Goal: Task Accomplishment & Management: Manage account settings

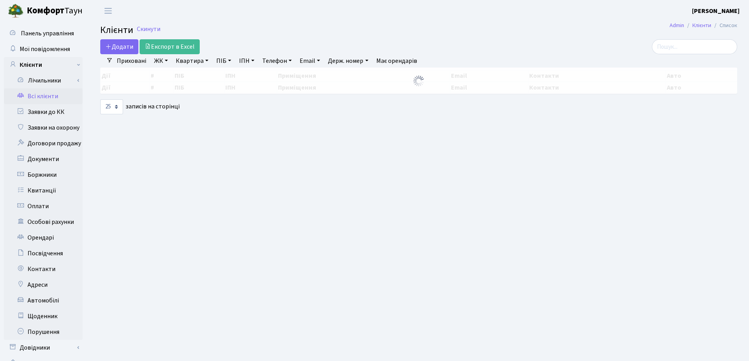
select select "25"
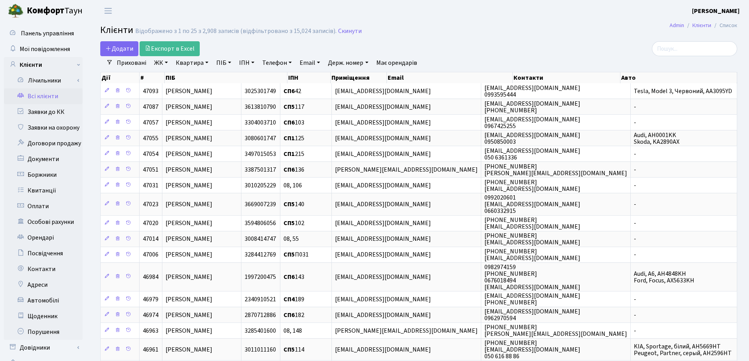
click at [206, 62] on link "Квартира" at bounding box center [192, 62] width 39 height 13
type input "236"
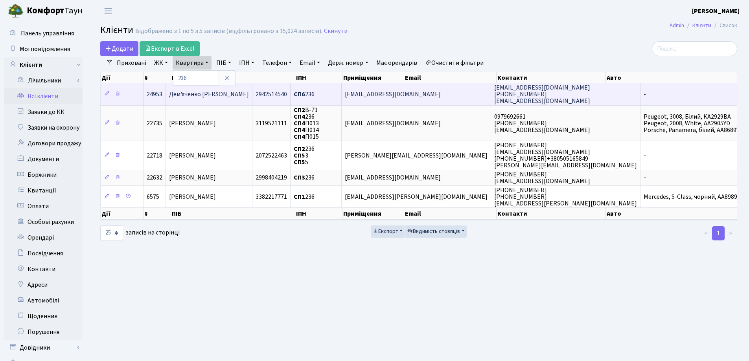
click at [249, 97] on span "Дем'яченко Людмила Анатоліївна" at bounding box center [209, 94] width 80 height 9
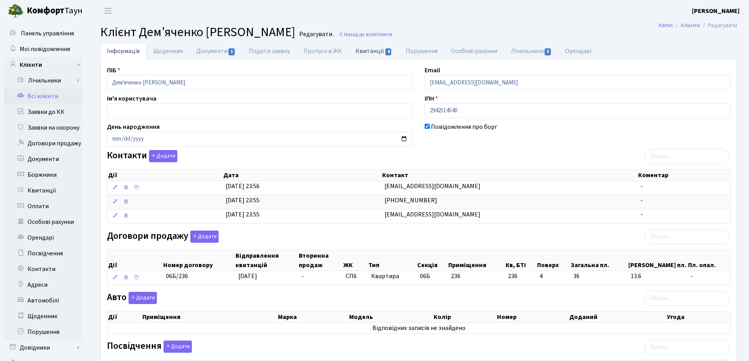
click at [362, 51] on link "Квитанції 4" at bounding box center [374, 51] width 50 height 16
select select "25"
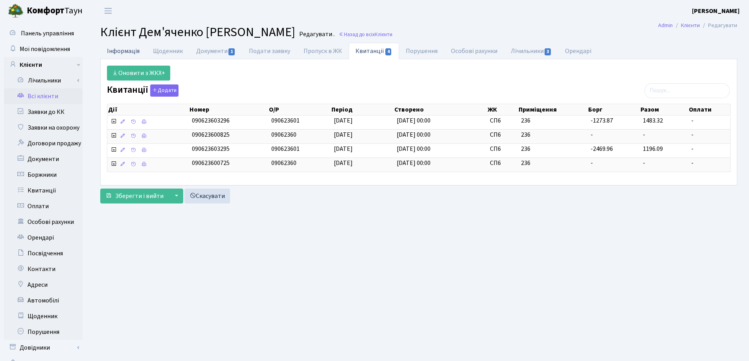
click at [121, 52] on link "Інформація" at bounding box center [123, 51] width 46 height 16
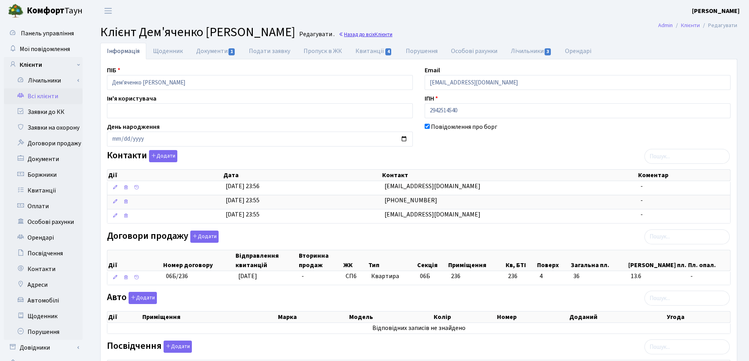
click at [392, 37] on span "Клієнти" at bounding box center [384, 34] width 18 height 7
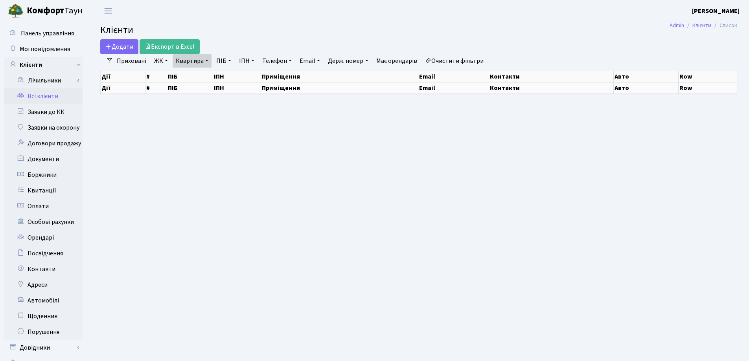
select select "25"
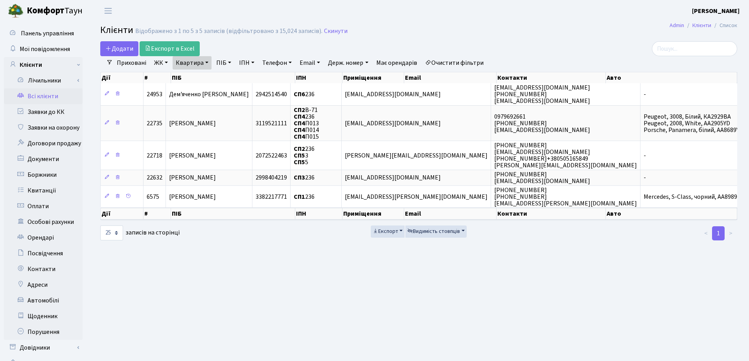
click at [208, 64] on link "Квартира" at bounding box center [192, 62] width 39 height 13
click at [206, 77] on input "236" at bounding box center [196, 78] width 46 height 15
type input "2"
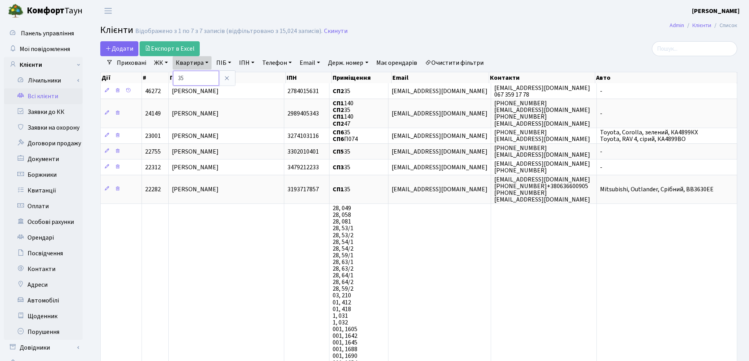
type input "3"
type input "31"
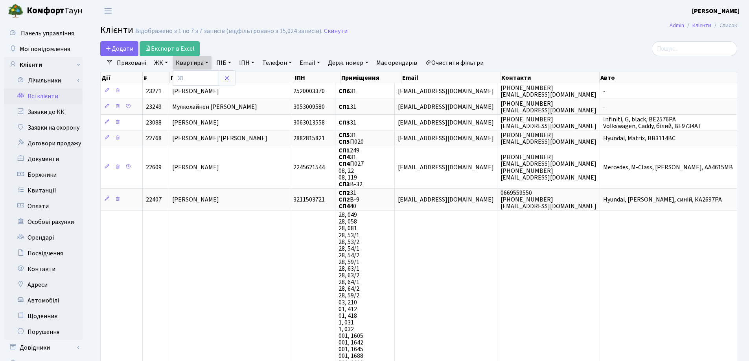
click at [229, 77] on icon at bounding box center [227, 78] width 6 height 6
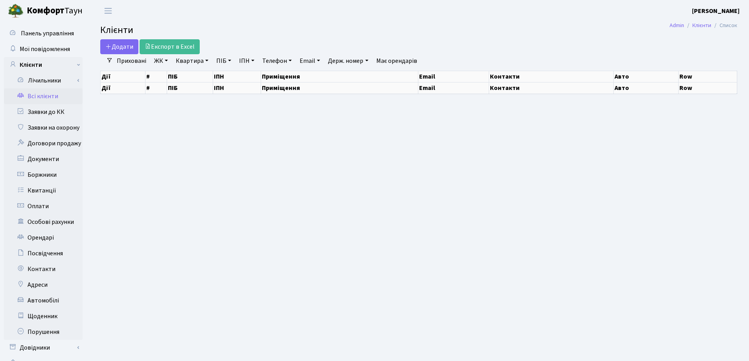
select select "25"
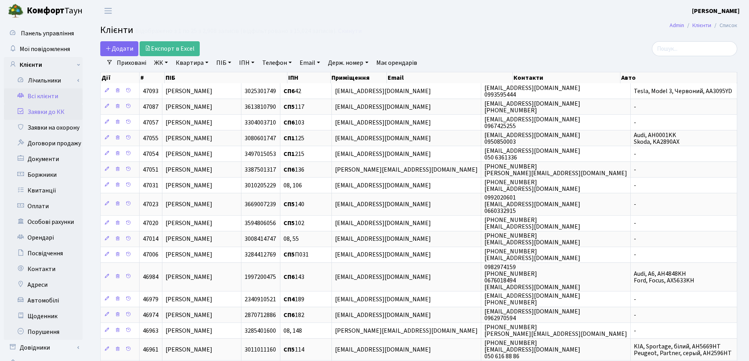
click at [44, 113] on link "Заявки до КК" at bounding box center [43, 112] width 79 height 16
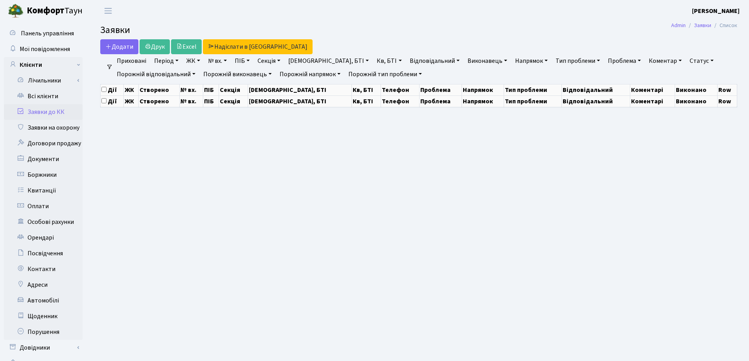
select select "25"
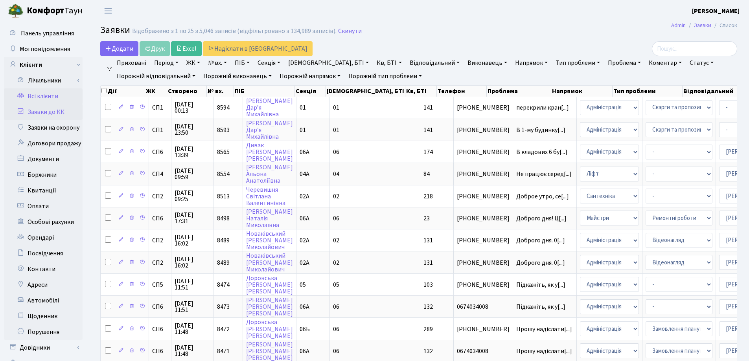
click at [42, 92] on link "Всі клієнти" at bounding box center [43, 96] width 79 height 16
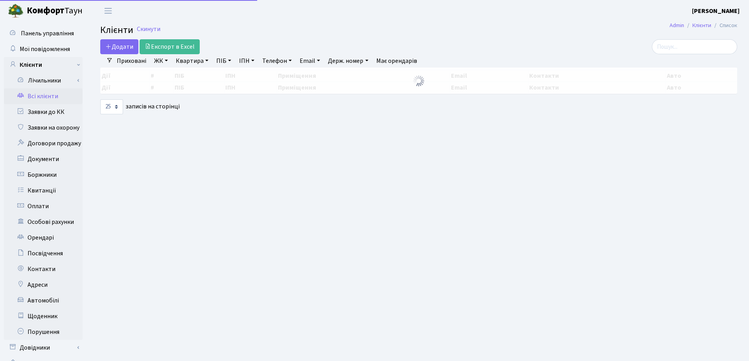
select select "25"
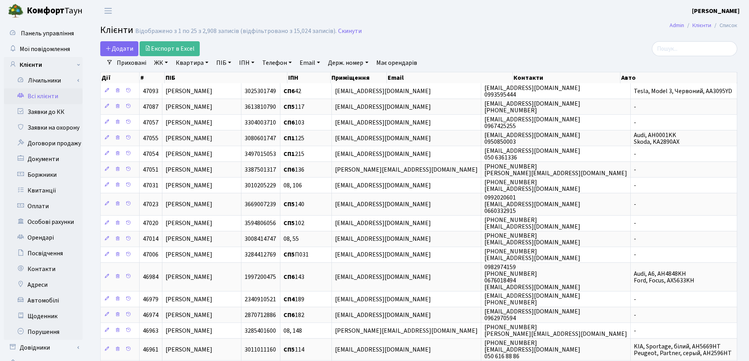
click at [208, 60] on link "Квартира" at bounding box center [192, 62] width 39 height 13
type input "278"
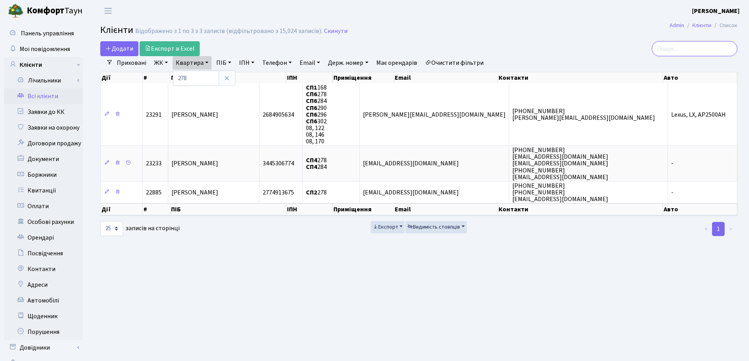
click at [707, 50] on input "search" at bounding box center [694, 48] width 85 height 15
drag, startPoint x: 207, startPoint y: 62, endPoint x: 209, endPoint y: 70, distance: 7.3
click at [206, 62] on link "Квартира" at bounding box center [192, 62] width 39 height 13
click at [696, 51] on input "search" at bounding box center [694, 48] width 85 height 15
click at [206, 61] on link "Квартира" at bounding box center [192, 62] width 39 height 13
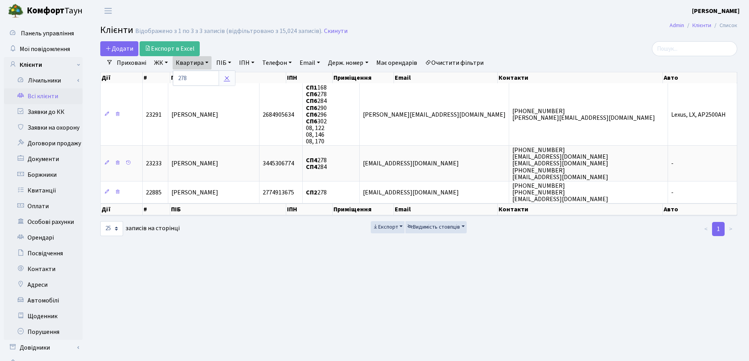
click at [227, 79] on icon at bounding box center [227, 78] width 6 height 6
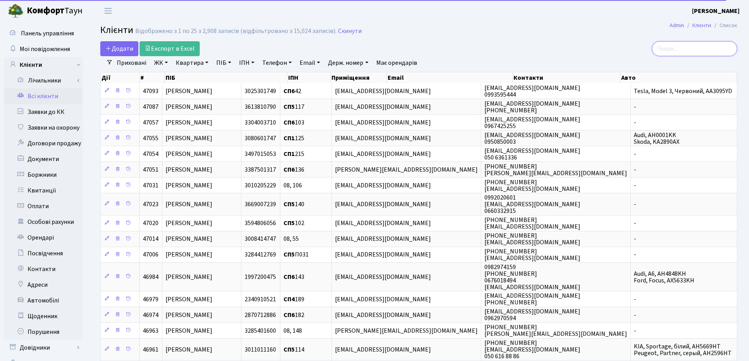
click at [706, 46] on input "search" at bounding box center [694, 48] width 85 height 15
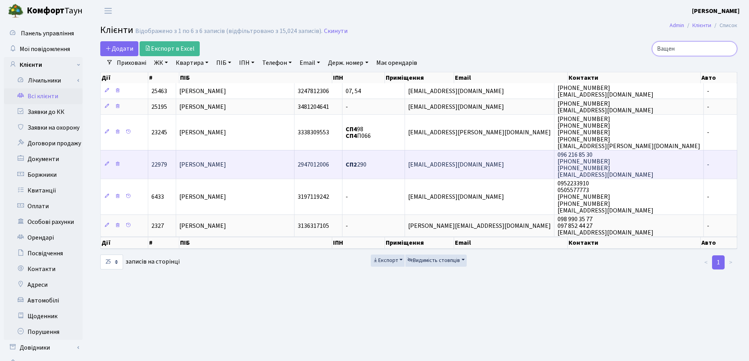
type input "Ващен"
click at [294, 161] on td "[PERSON_NAME]" at bounding box center [235, 164] width 118 height 29
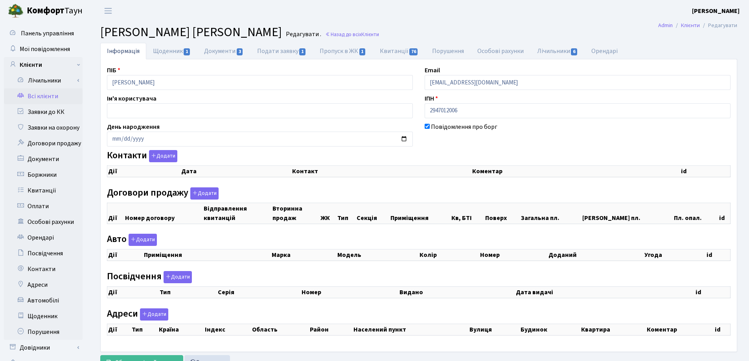
checkbox input "true"
select select "25"
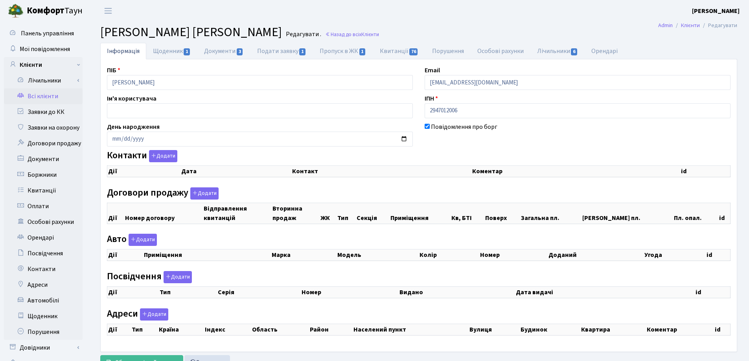
select select "25"
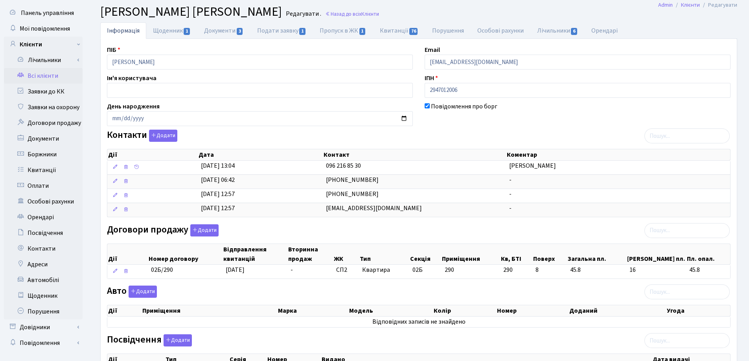
scroll to position [39, 0]
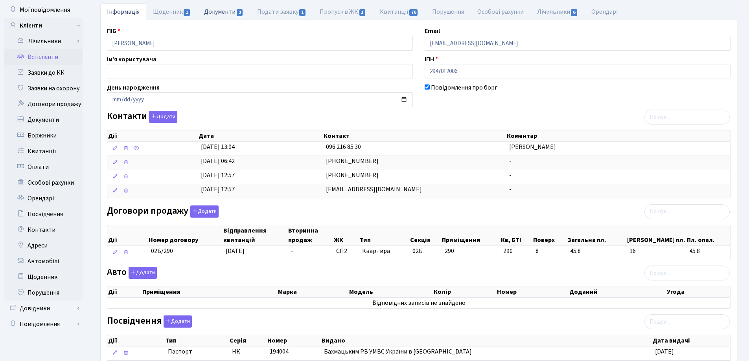
click at [220, 13] on link "Документи 3" at bounding box center [223, 12] width 53 height 16
select select "25"
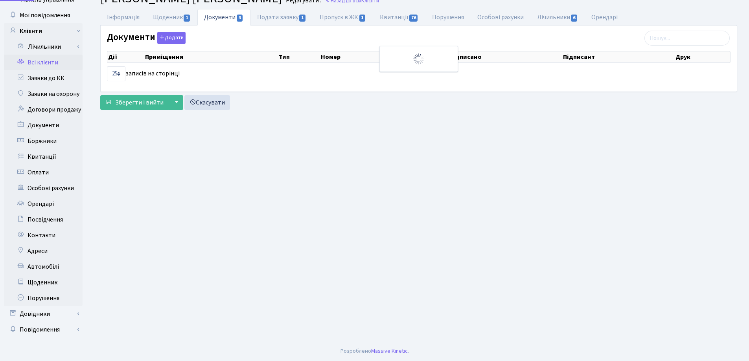
scroll to position [34, 0]
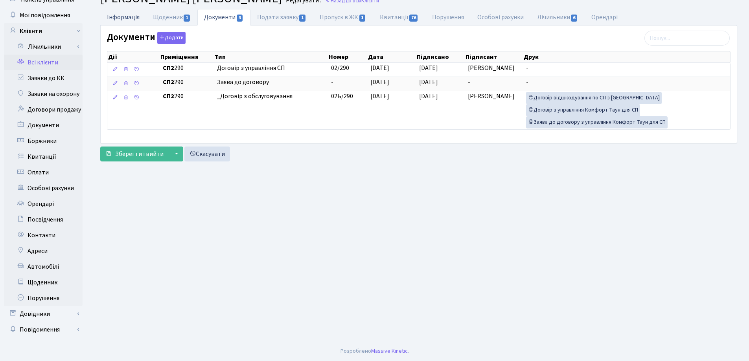
click at [126, 16] on link "Інформація" at bounding box center [123, 17] width 46 height 16
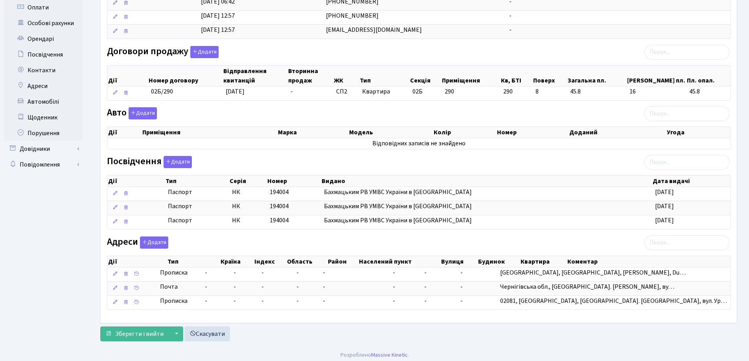
scroll to position [203, 0]
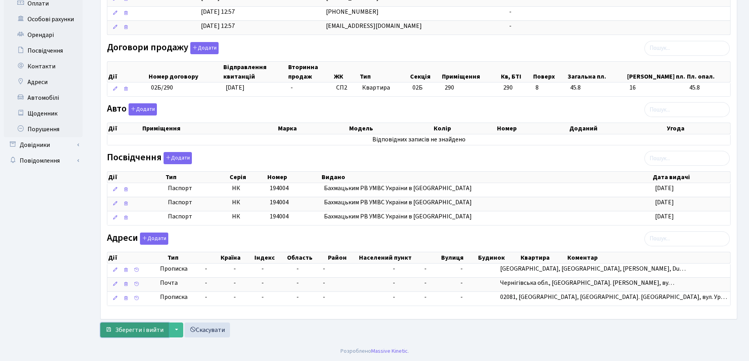
click at [143, 328] on span "Зберегти і вийти" at bounding box center [139, 330] width 48 height 9
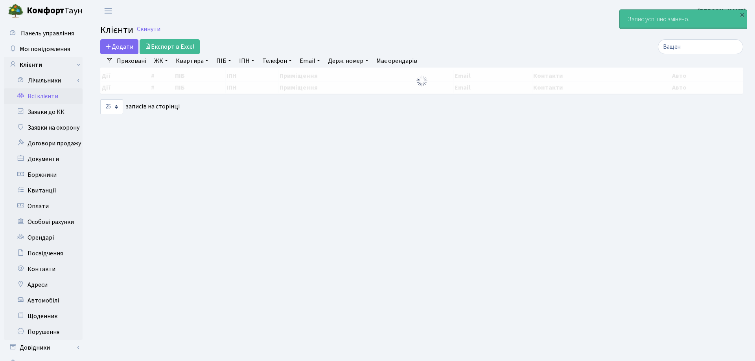
select select "25"
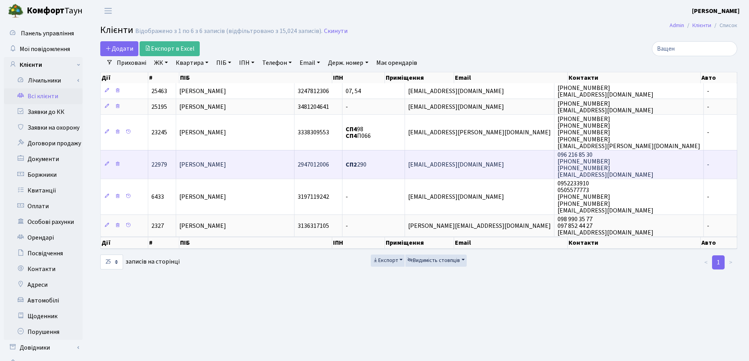
click at [256, 173] on td "[PERSON_NAME]" at bounding box center [235, 164] width 118 height 29
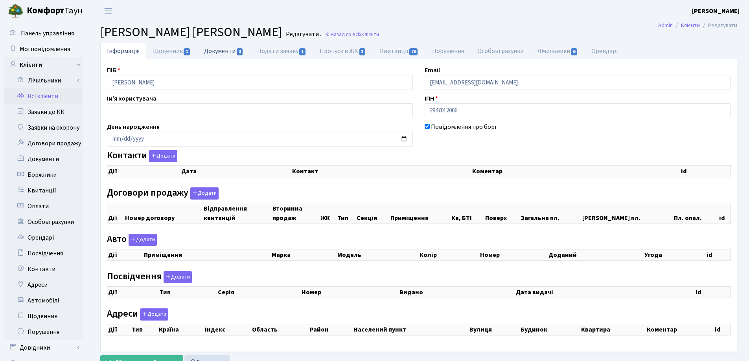
checkbox input "true"
select select "25"
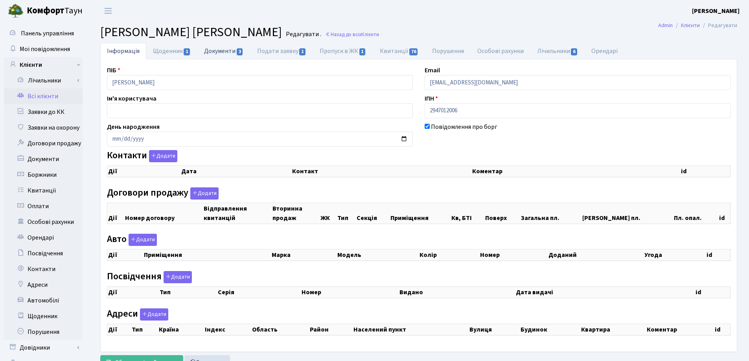
select select "25"
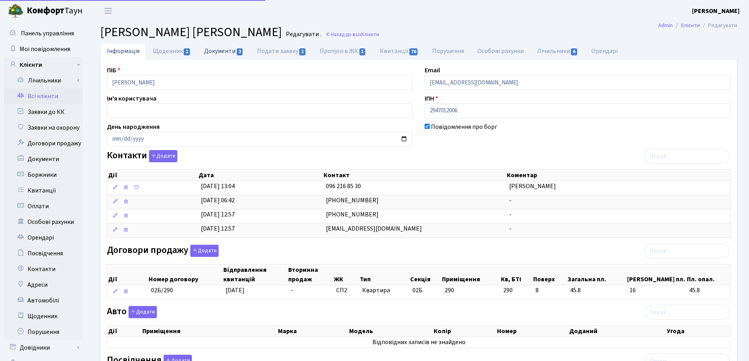
click at [212, 51] on link "Документи 3" at bounding box center [223, 51] width 53 height 16
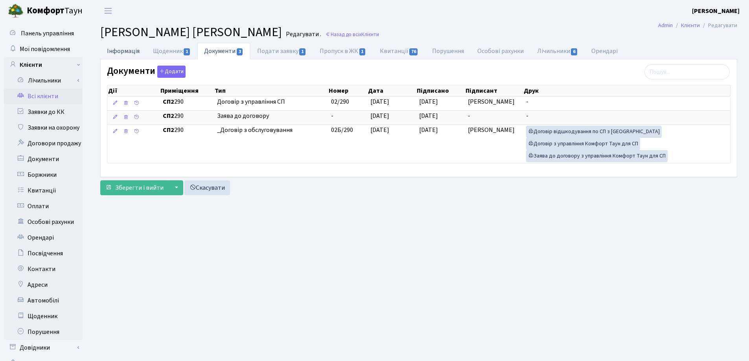
click at [121, 48] on link "Інформація" at bounding box center [123, 51] width 46 height 16
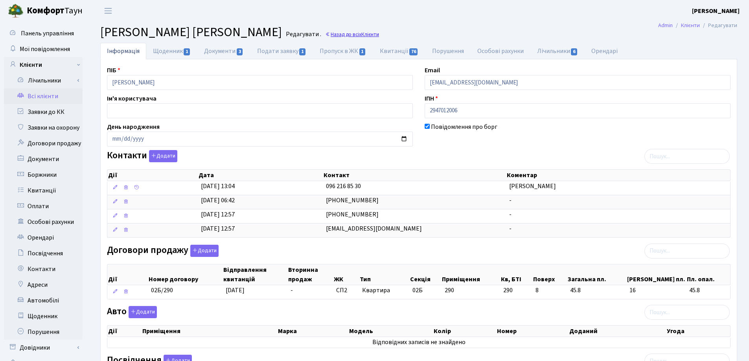
click at [348, 33] on link "Назад до всіх Клієнти" at bounding box center [352, 34] width 54 height 7
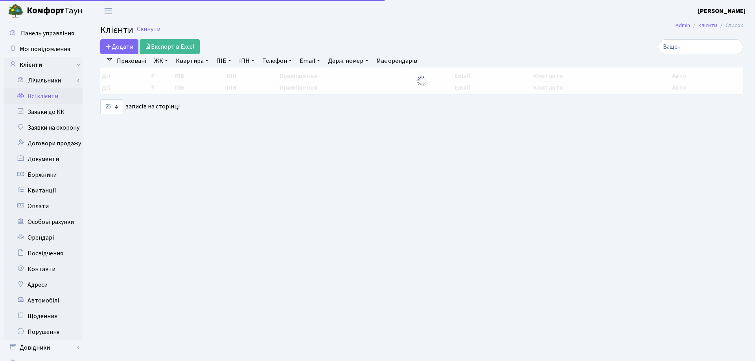
select select "25"
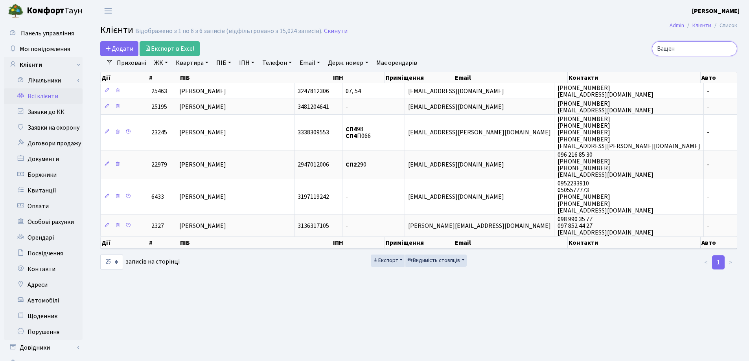
click at [728, 50] on input "Ващен" at bounding box center [694, 48] width 85 height 15
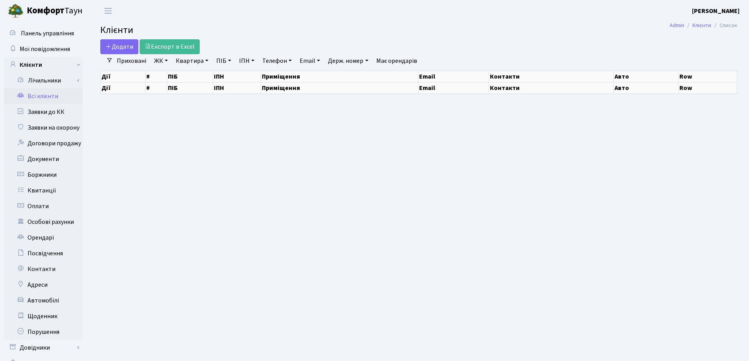
select select "25"
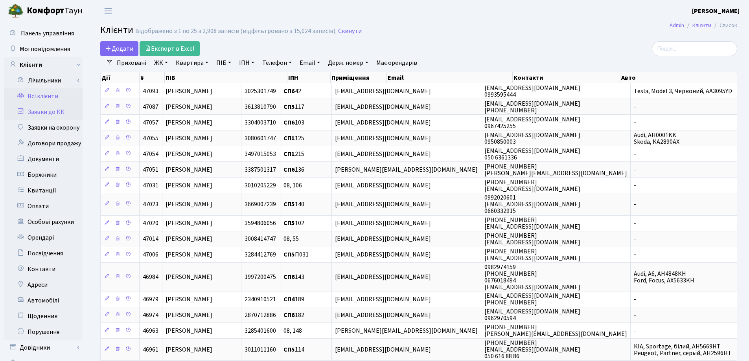
click at [40, 112] on link "Заявки до КК" at bounding box center [43, 112] width 79 height 16
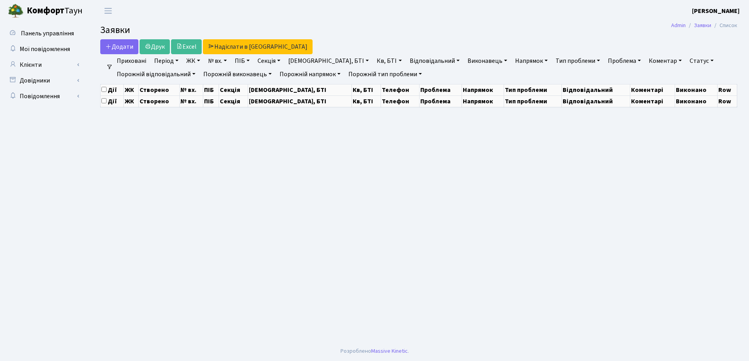
select select "25"
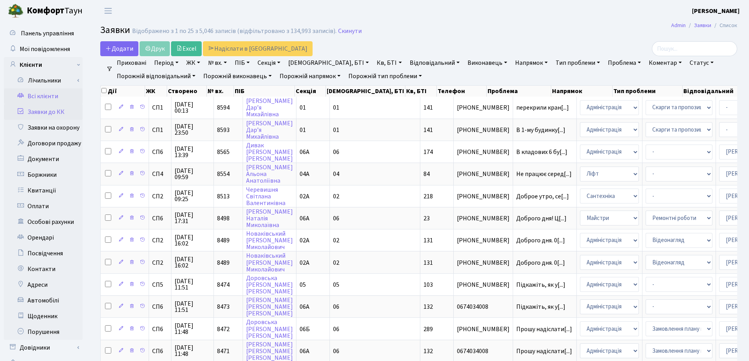
click at [43, 95] on link "Всі клієнти" at bounding box center [43, 96] width 79 height 16
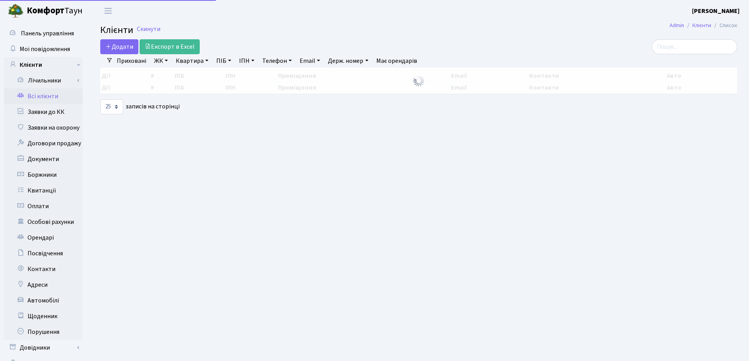
select select "25"
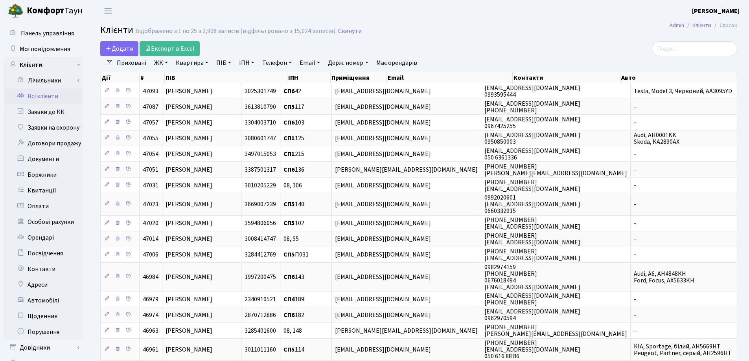
drag, startPoint x: 205, startPoint y: 63, endPoint x: 207, endPoint y: 69, distance: 6.1
click at [205, 63] on link "Квартира" at bounding box center [192, 62] width 39 height 13
type input "153"
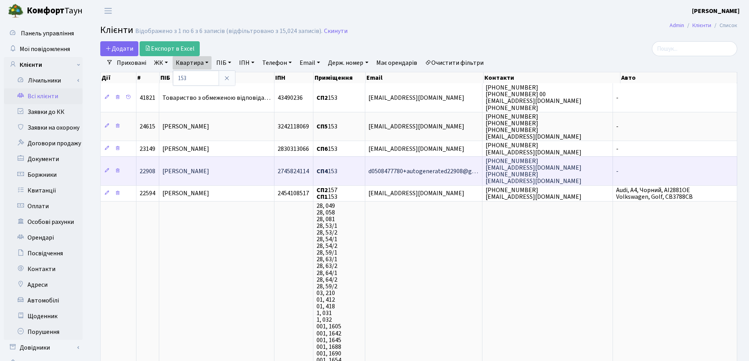
click at [250, 169] on td "[PERSON_NAME]" at bounding box center [216, 170] width 115 height 29
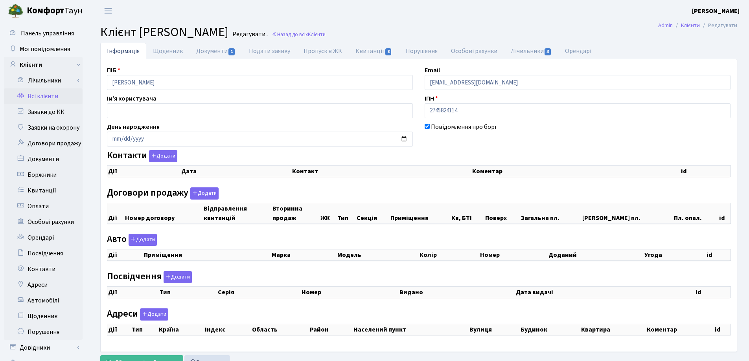
checkbox input "true"
select select "25"
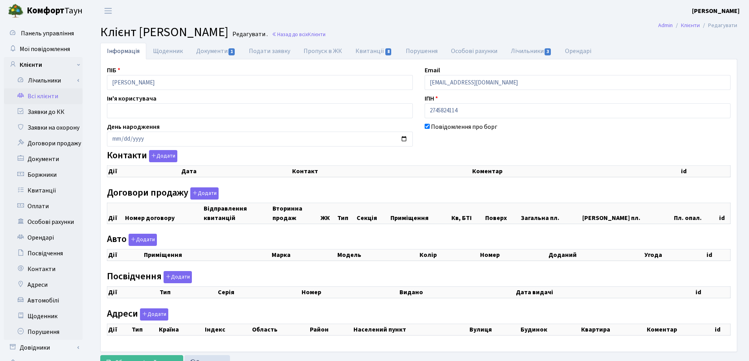
select select "25"
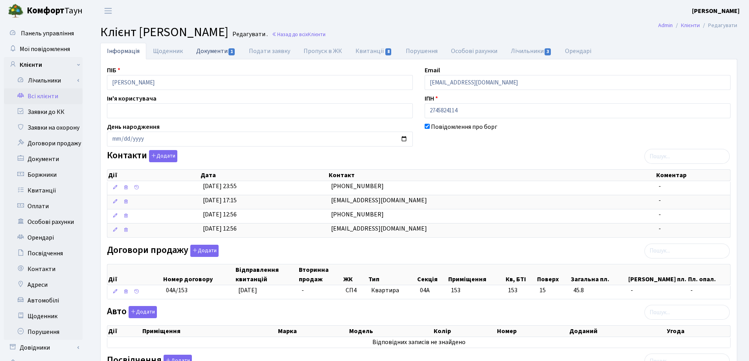
click at [206, 55] on link "Документи 1" at bounding box center [215, 51] width 53 height 16
select select "25"
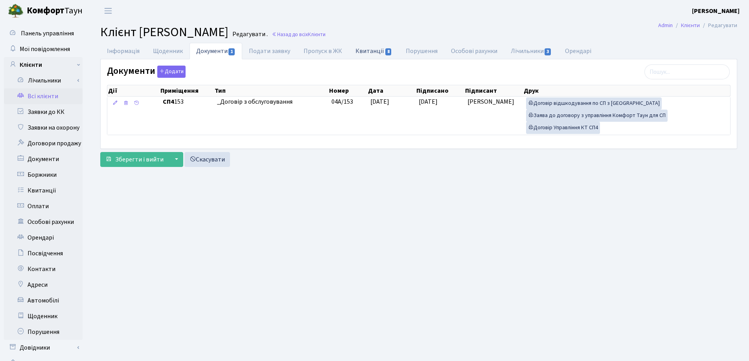
click at [355, 49] on link "Квитанції 8" at bounding box center [374, 51] width 50 height 16
select select "25"
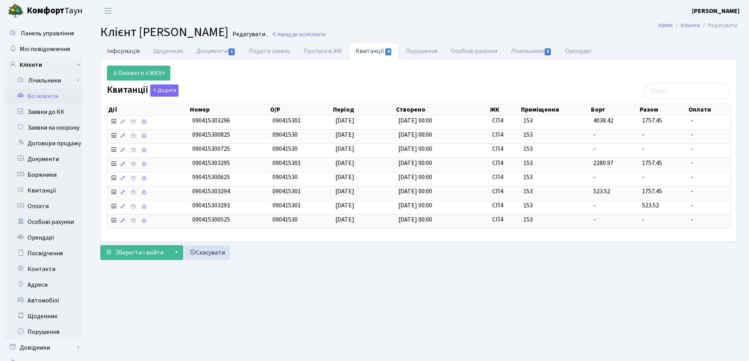
click at [124, 51] on link "Інформація" at bounding box center [123, 51] width 46 height 16
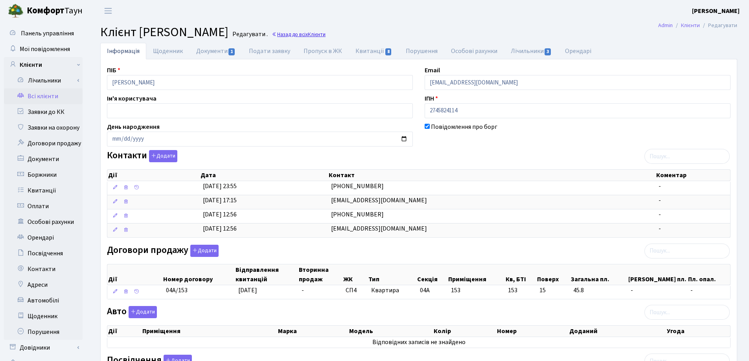
click at [299, 32] on link "Назад до всіх Клієнти" at bounding box center [299, 34] width 54 height 7
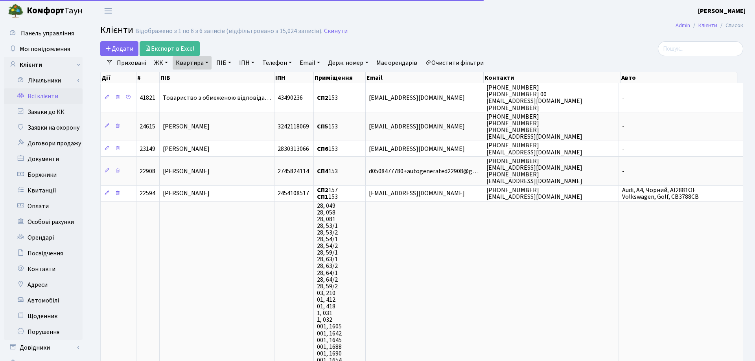
select select "25"
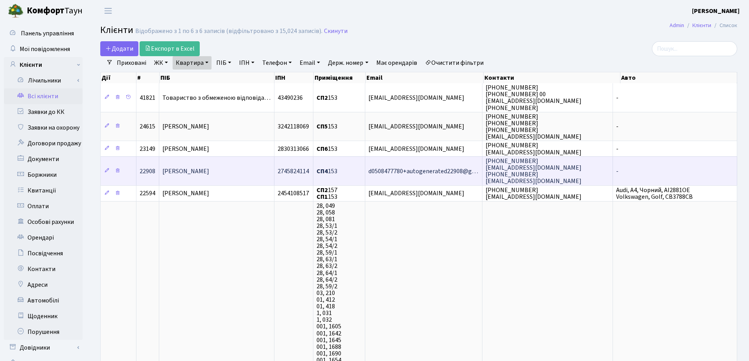
click at [236, 174] on td "[PERSON_NAME]" at bounding box center [216, 170] width 115 height 29
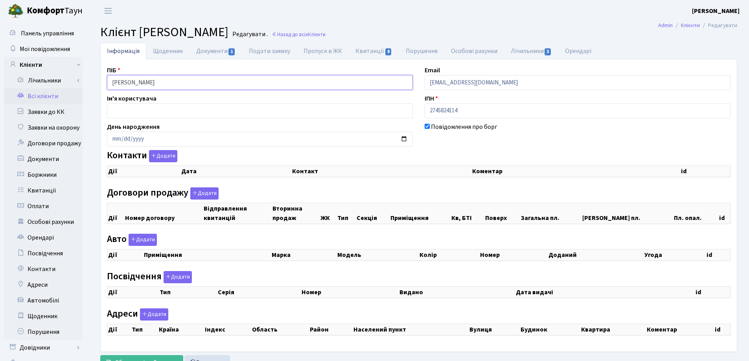
checkbox input "true"
select select "25"
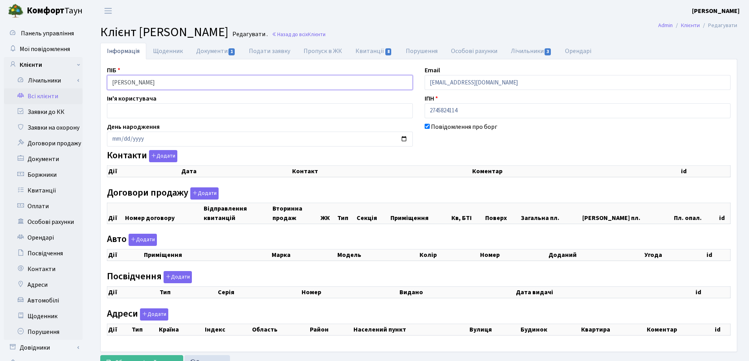
select select "25"
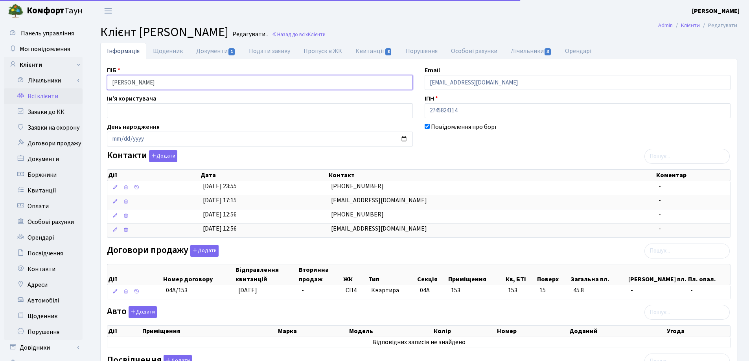
drag, startPoint x: 0, startPoint y: 0, endPoint x: 103, endPoint y: 85, distance: 133.2
click at [103, 85] on div "ПІБ Френкель Давід" at bounding box center [260, 78] width 318 height 24
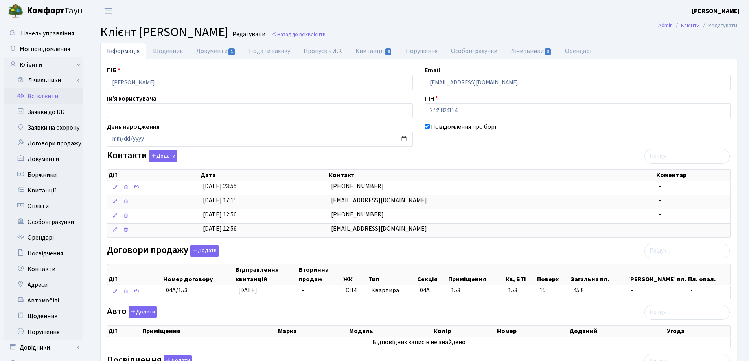
drag, startPoint x: 358, startPoint y: 17, endPoint x: 339, endPoint y: 22, distance: 19.9
click at [357, 18] on header "Комфорт Таун Лоскутова В. С. Мій обліковий запис Вийти" at bounding box center [374, 11] width 749 height 22
click at [294, 33] on link "Назад до всіх Клієнти" at bounding box center [299, 34] width 54 height 7
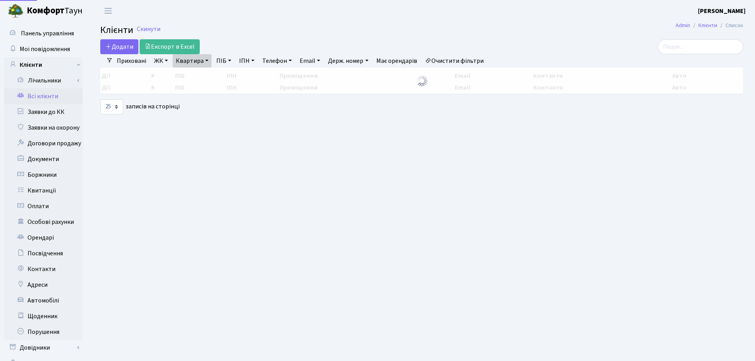
select select "25"
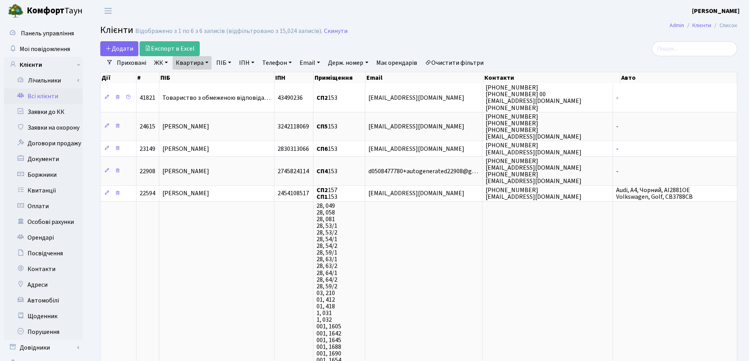
click at [208, 62] on link "Квартира" at bounding box center [192, 62] width 39 height 13
click at [229, 77] on icon at bounding box center [227, 78] width 6 height 6
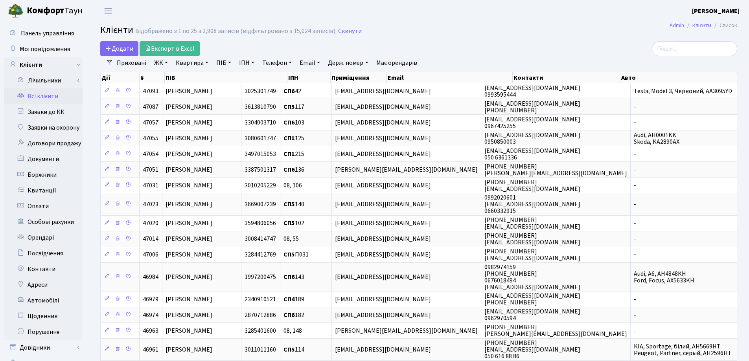
click at [209, 63] on link "Квартира" at bounding box center [192, 62] width 39 height 13
click at [203, 77] on input "text" at bounding box center [196, 78] width 46 height 15
type input "299"
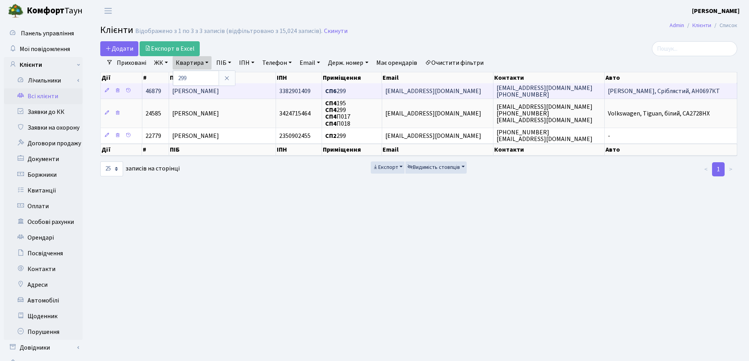
click at [255, 90] on td "Шишкіна Надія Василівна" at bounding box center [222, 90] width 107 height 15
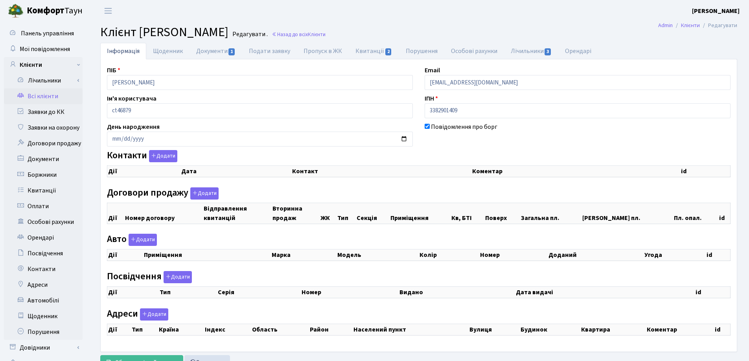
checkbox input "true"
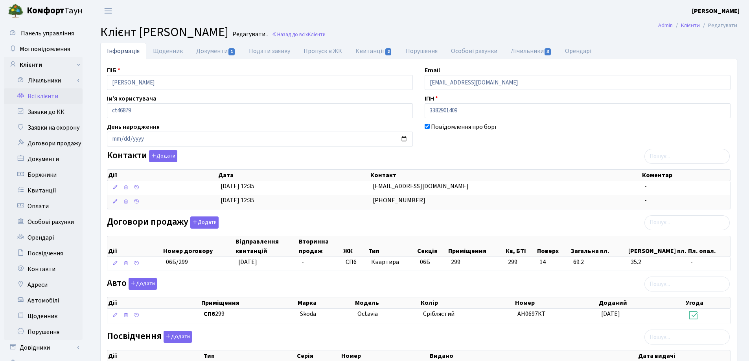
click at [387, 34] on h2 "Клієнт Шишкіна Надія Василівна Редагувати . Назад до всіх Клієнти" at bounding box center [418, 32] width 637 height 15
click at [325, 33] on span "Клієнти" at bounding box center [317, 34] width 18 height 7
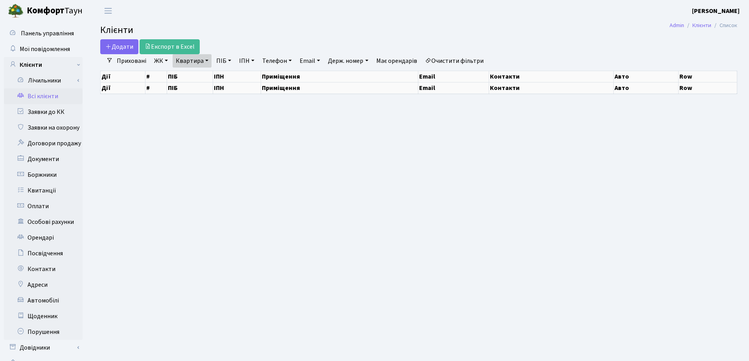
select select "25"
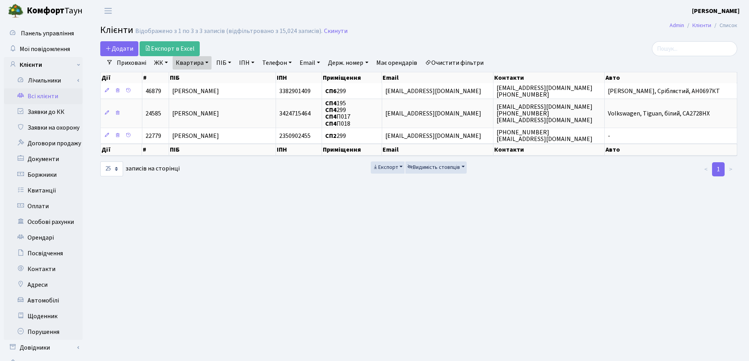
click at [205, 62] on link "Квартира" at bounding box center [192, 62] width 39 height 13
click at [204, 80] on input "299" at bounding box center [196, 78] width 46 height 15
type input "2"
type input "31"
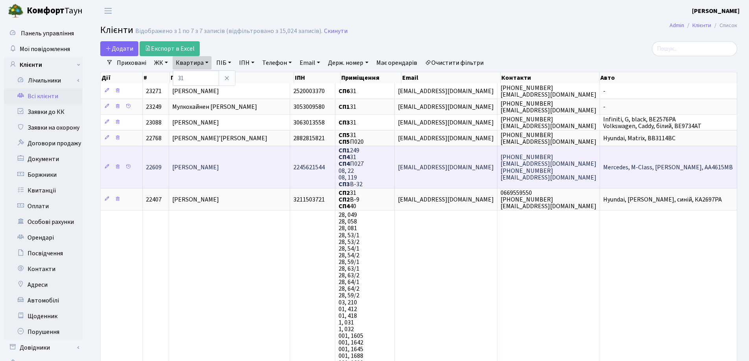
click at [253, 156] on td "[PERSON_NAME]" at bounding box center [229, 167] width 121 height 42
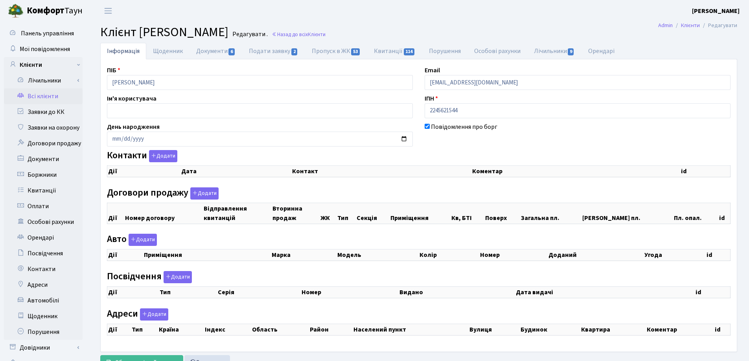
checkbox input "true"
select select "25"
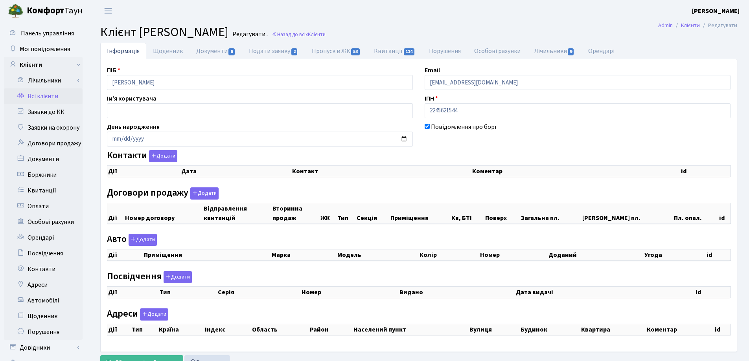
select select "25"
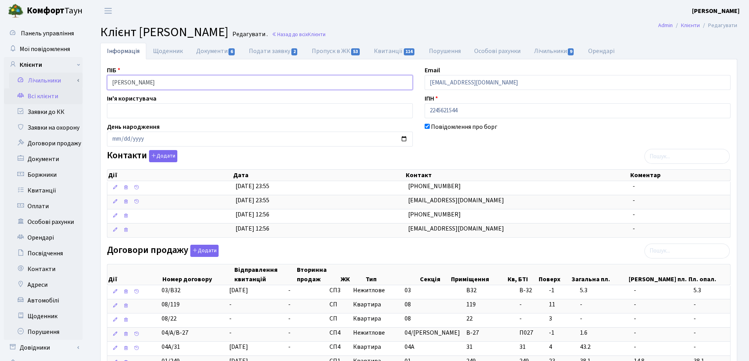
drag, startPoint x: 227, startPoint y: 81, endPoint x: 68, endPoint y: 83, distance: 158.8
click at [446, 32] on h2 "Клієнт Алексєєва Ірина Олександрівна Редагувати . Назад до всіх Клієнти" at bounding box center [418, 32] width 637 height 15
click at [325, 33] on span "Клієнти" at bounding box center [317, 34] width 18 height 7
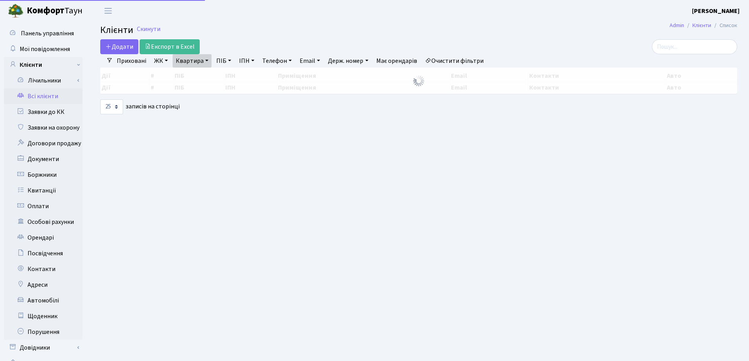
select select "25"
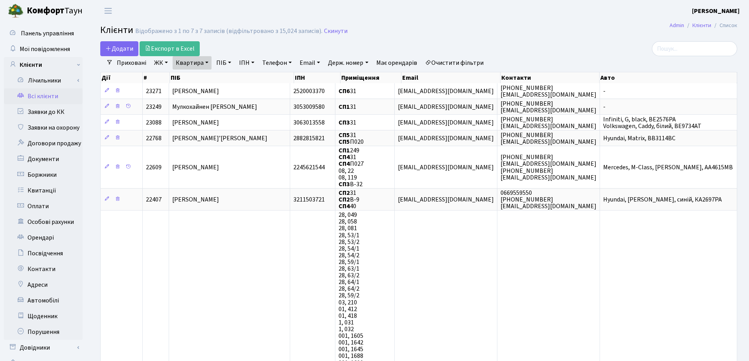
click at [209, 62] on link "Квартира" at bounding box center [192, 62] width 39 height 13
click at [204, 79] on input "31" at bounding box center [196, 78] width 46 height 15
type input "3"
type input "236"
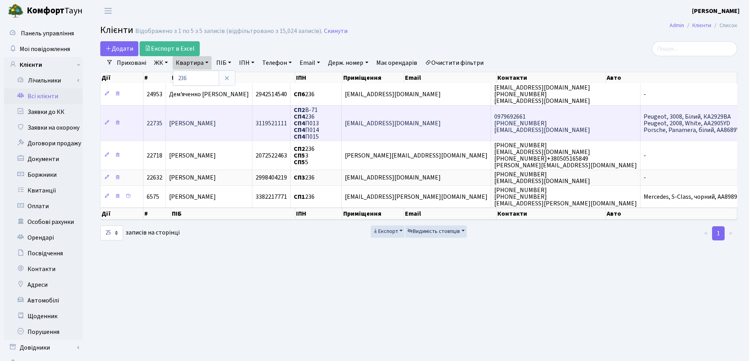
click at [252, 114] on td "Дудков Ярослав Олегович" at bounding box center [209, 123] width 86 height 36
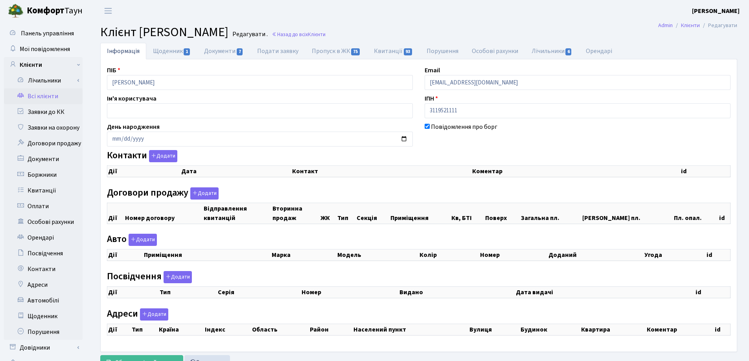
checkbox input "true"
select select "25"
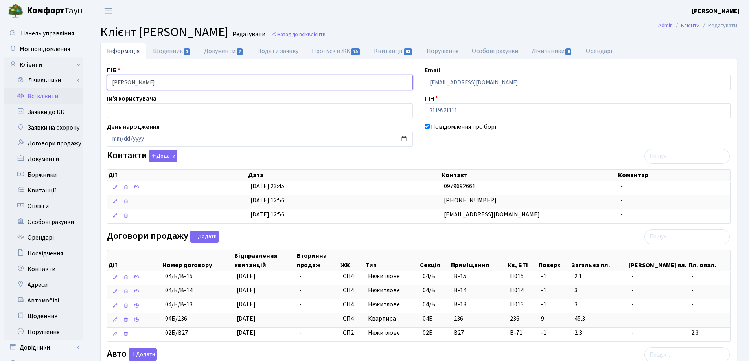
drag, startPoint x: 219, startPoint y: 83, endPoint x: 88, endPoint y: 83, distance: 131.7
drag, startPoint x: 186, startPoint y: 83, endPoint x: 122, endPoint y: 80, distance: 64.1
click at [325, 33] on span "Клієнти" at bounding box center [317, 34] width 18 height 7
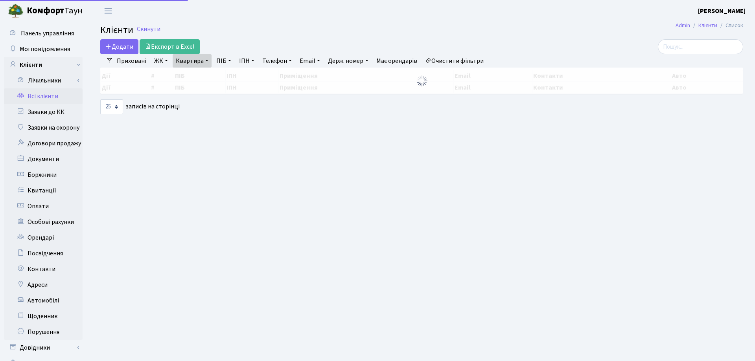
select select "25"
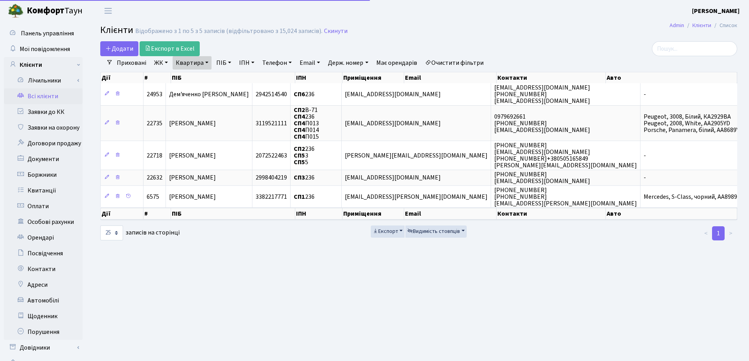
click at [206, 60] on link "Квартира" at bounding box center [192, 62] width 39 height 13
click at [228, 75] on icon at bounding box center [227, 78] width 6 height 6
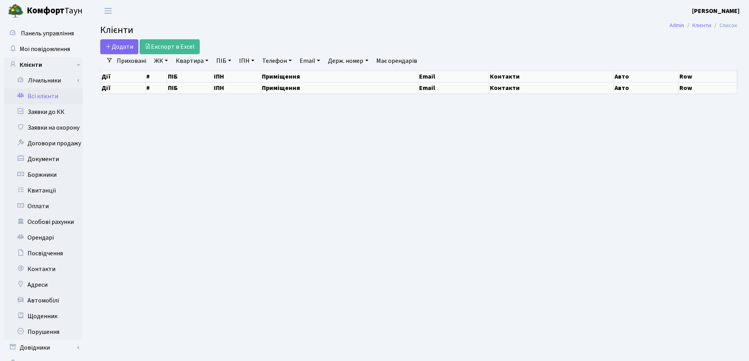
select select "25"
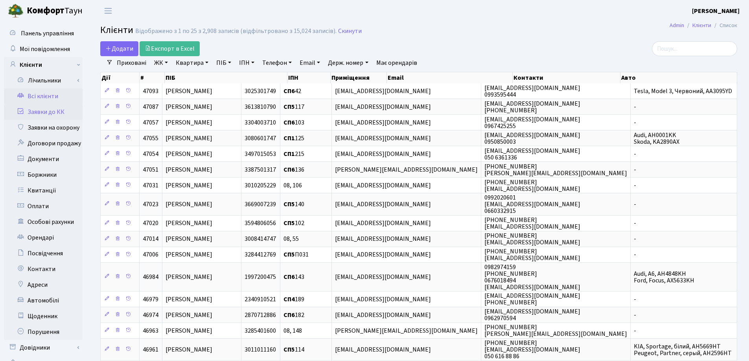
click at [43, 112] on link "Заявки до КК" at bounding box center [43, 112] width 79 height 16
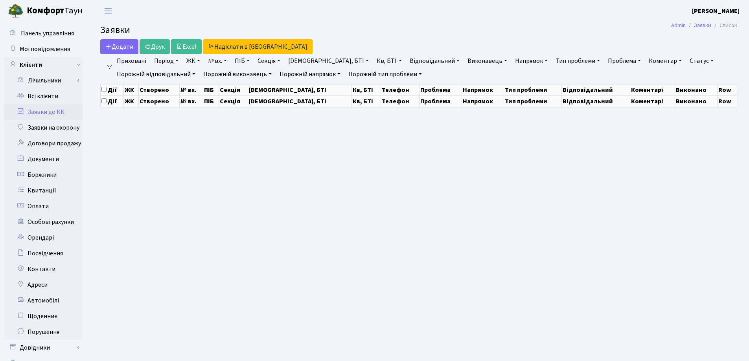
select select "25"
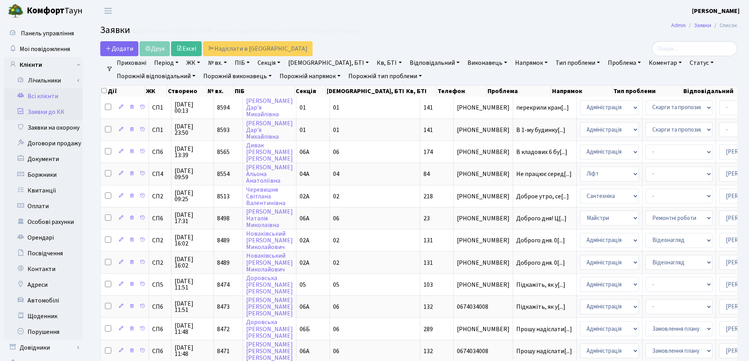
click at [45, 94] on link "Всі клієнти" at bounding box center [43, 96] width 79 height 16
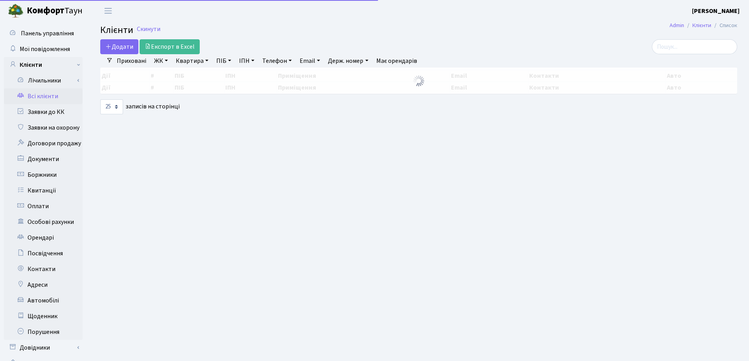
select select "25"
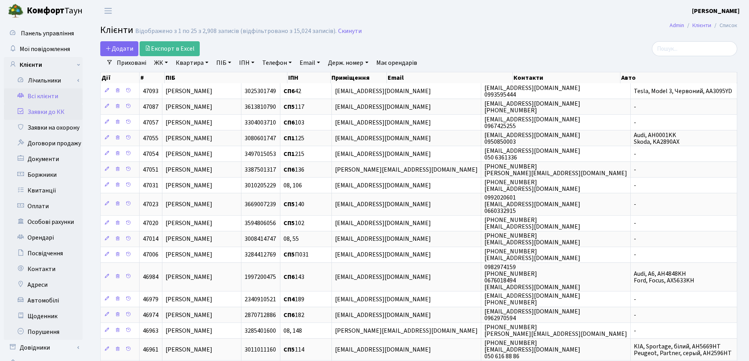
click at [33, 108] on link "Заявки до КК" at bounding box center [43, 112] width 79 height 16
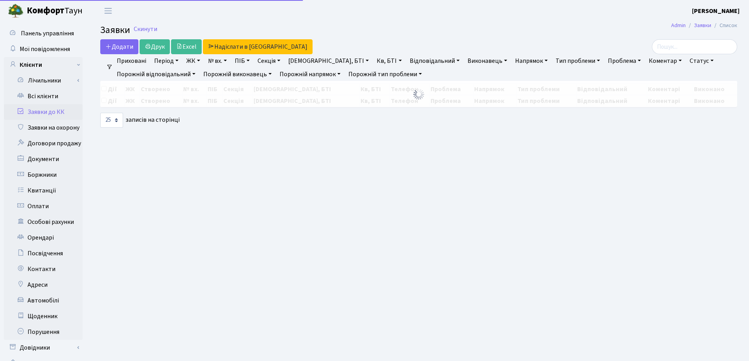
select select "25"
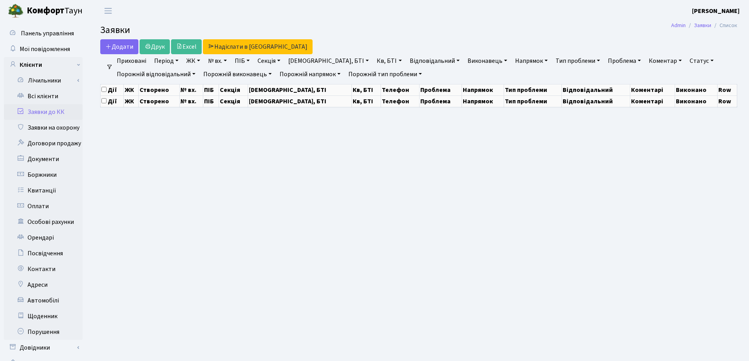
select select "25"
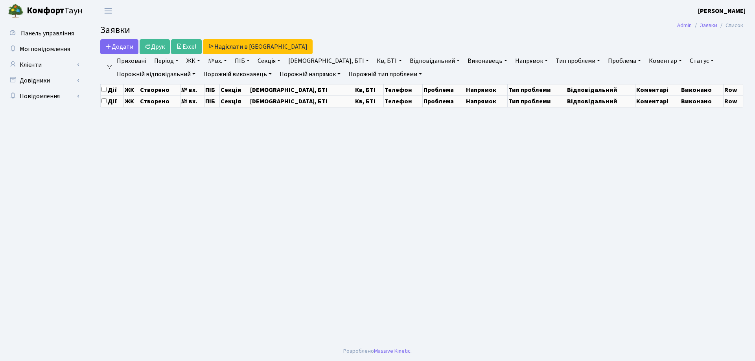
select select "25"
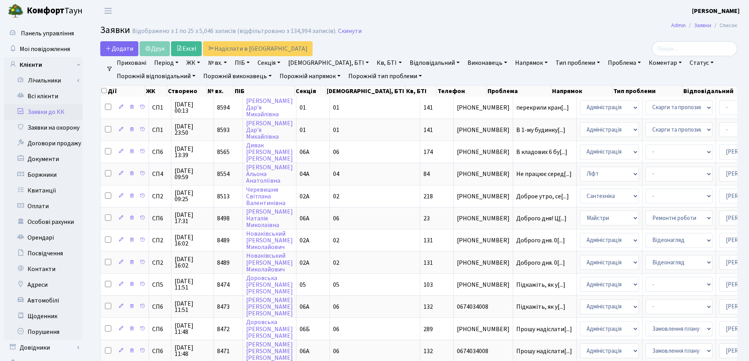
click at [520, 38] on h2 "Заявки Відображено з 1 по 25 з 5,046 записів (відфільтровано з 134,994 записів)…" at bounding box center [418, 31] width 637 height 13
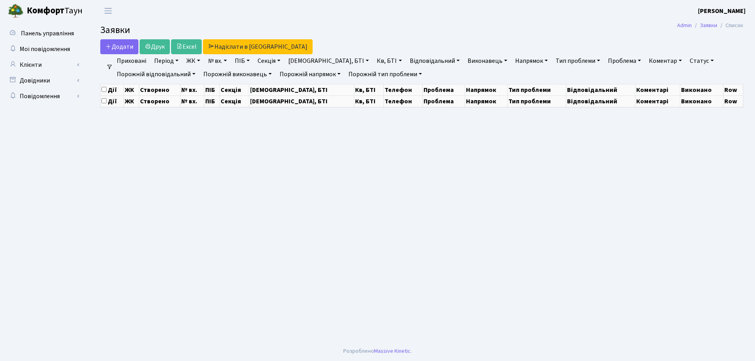
select select "25"
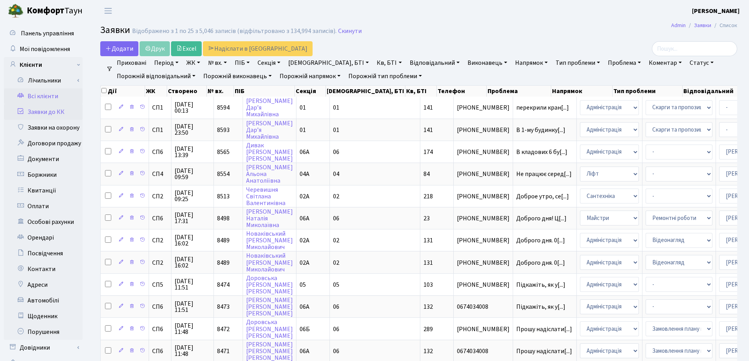
click at [37, 95] on link "Всі клієнти" at bounding box center [43, 96] width 79 height 16
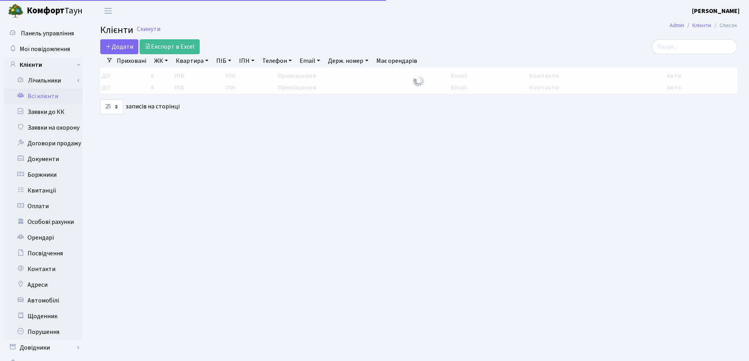
select select "25"
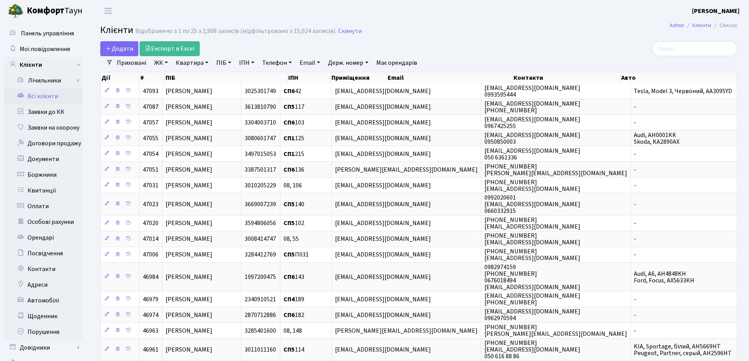
click at [205, 62] on link "Квартира" at bounding box center [192, 62] width 39 height 13
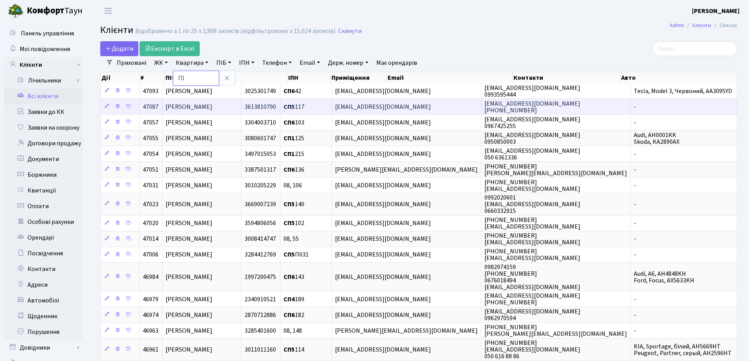
type input "П1"
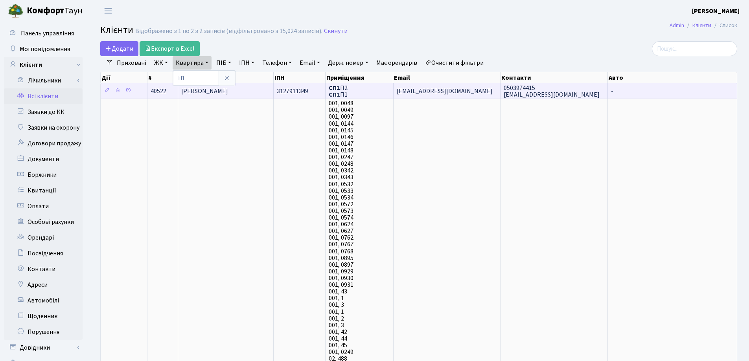
click at [224, 88] on span "Голоско Олеся Юріївна" at bounding box center [204, 91] width 47 height 9
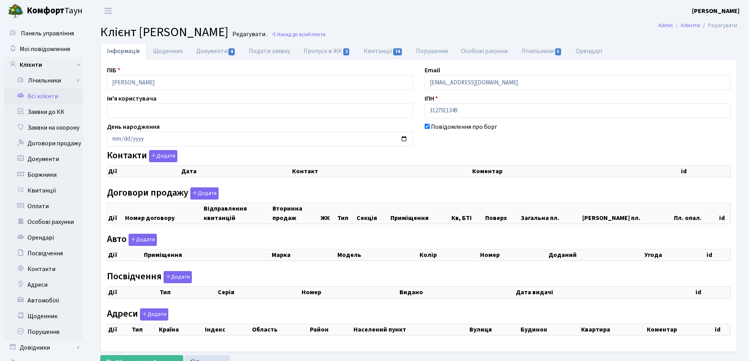
select select "25"
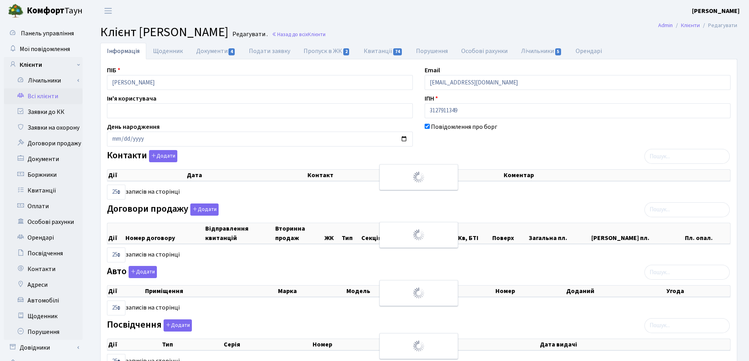
checkbox input "true"
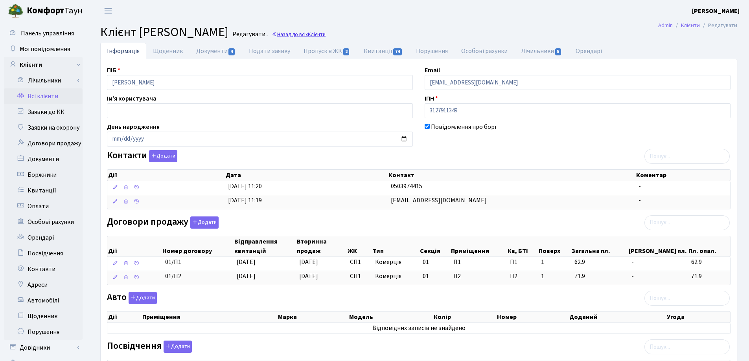
click at [325, 32] on link "Назад до всіх Клієнти" at bounding box center [299, 34] width 54 height 7
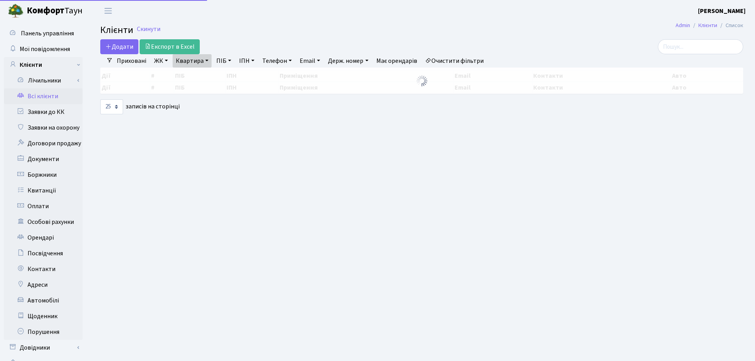
select select "25"
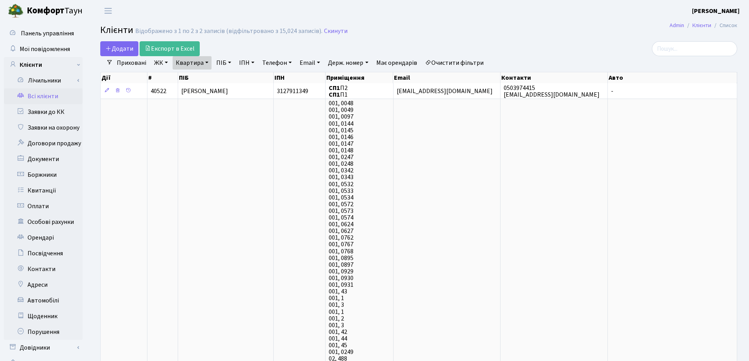
click at [206, 62] on link "Квартира" at bounding box center [192, 62] width 39 height 13
click at [227, 79] on icon at bounding box center [227, 78] width 6 height 6
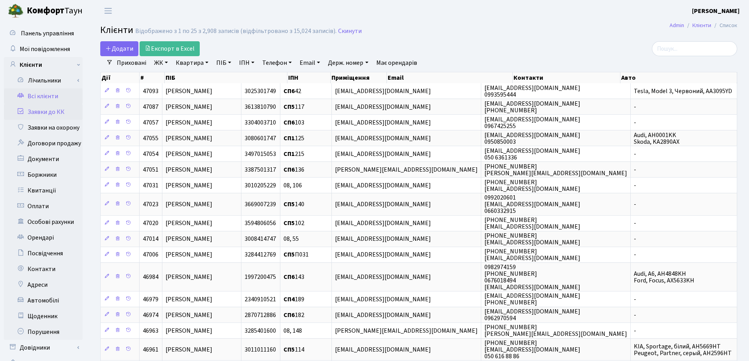
click at [35, 112] on link "Заявки до КК" at bounding box center [43, 112] width 79 height 16
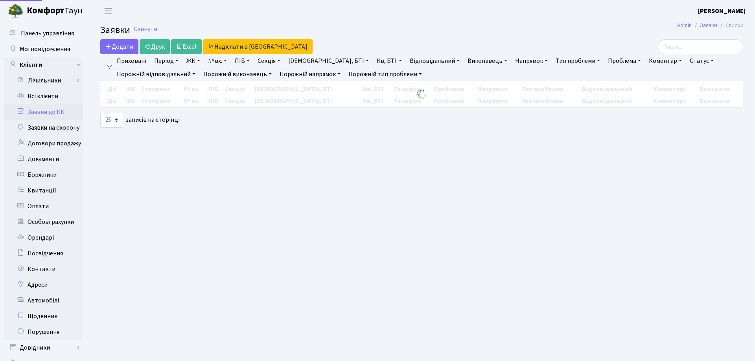
select select "25"
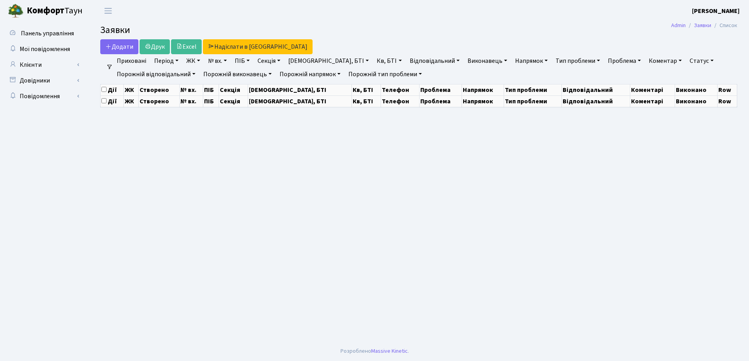
select select "25"
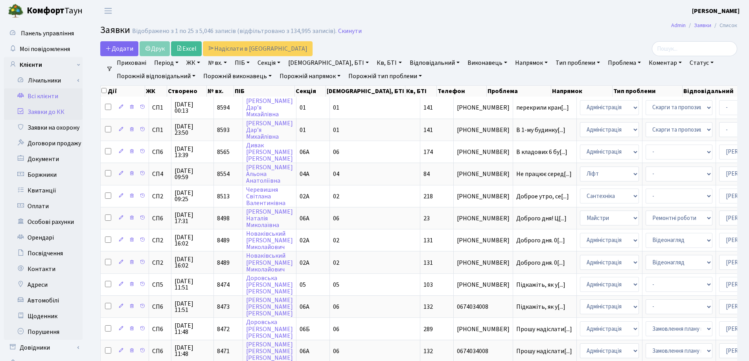
click at [50, 96] on link "Всі клієнти" at bounding box center [43, 96] width 79 height 16
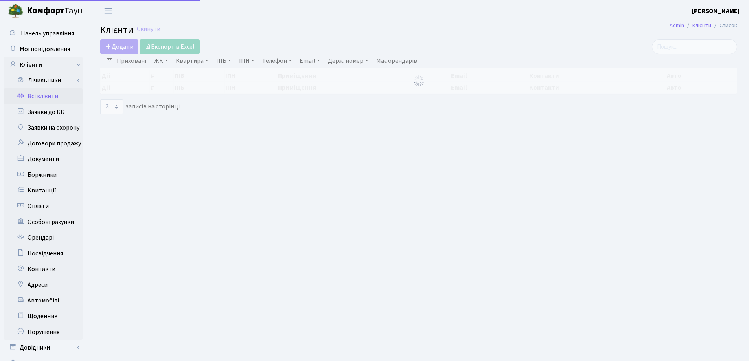
select select "25"
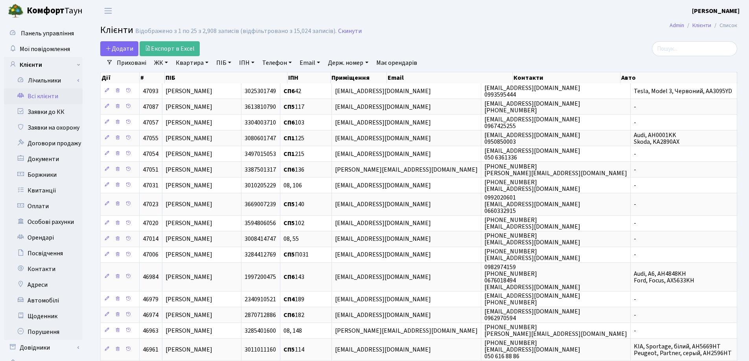
click at [208, 63] on link "Квартира" at bounding box center [192, 62] width 39 height 13
type input "189"
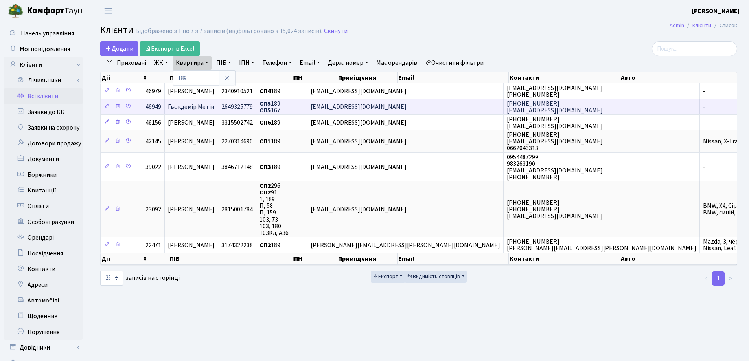
click at [218, 103] on td "Гьокдемір Метін" at bounding box center [191, 107] width 53 height 16
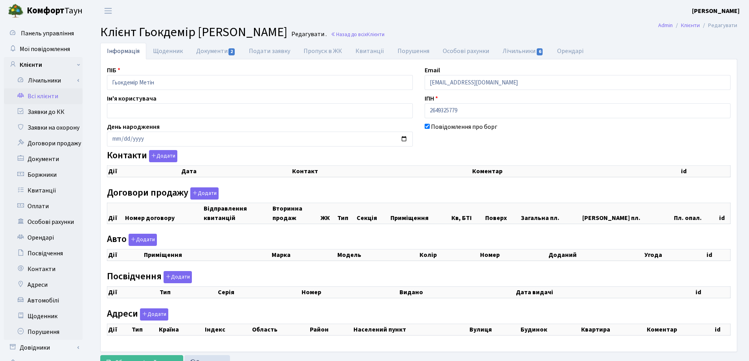
checkbox input "true"
select select "25"
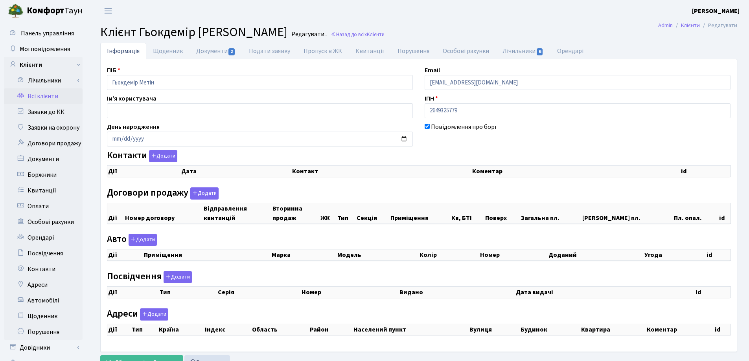
select select "25"
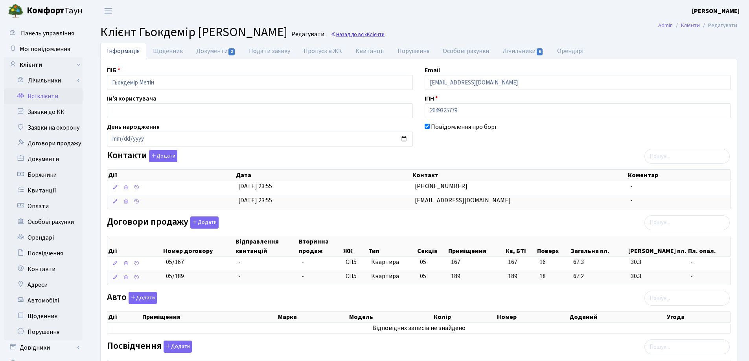
click at [331, 36] on link "Назад до всіх Клієнти" at bounding box center [358, 34] width 54 height 7
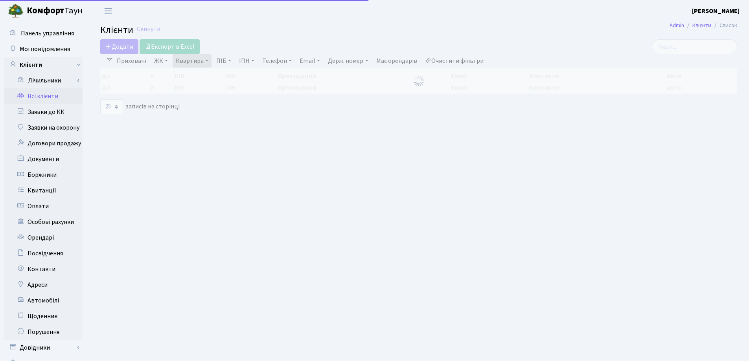
select select "25"
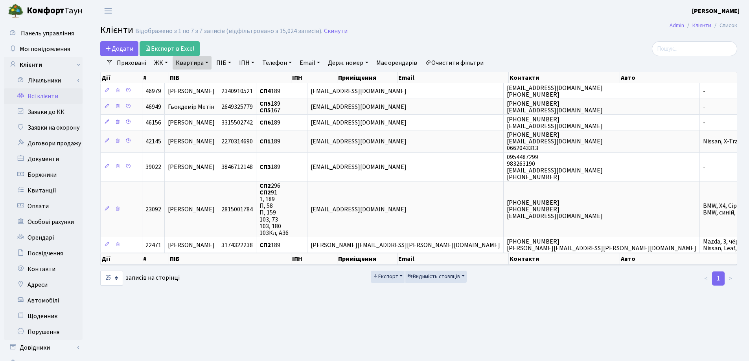
click at [206, 64] on link "Квартира" at bounding box center [192, 62] width 39 height 13
click at [209, 78] on input "189" at bounding box center [196, 78] width 46 height 15
type input "123"
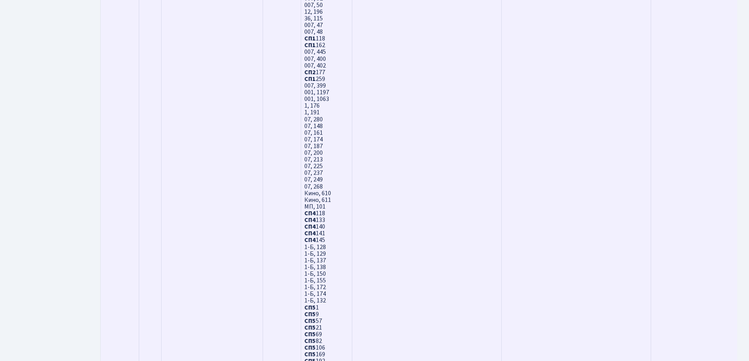
scroll to position [2420, 0]
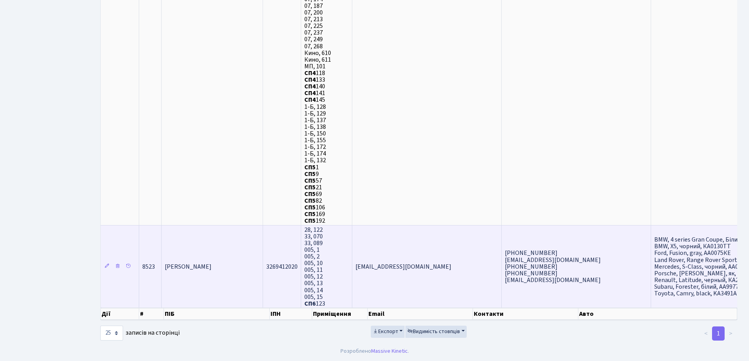
click at [237, 287] on td "[PERSON_NAME]" at bounding box center [212, 266] width 101 height 83
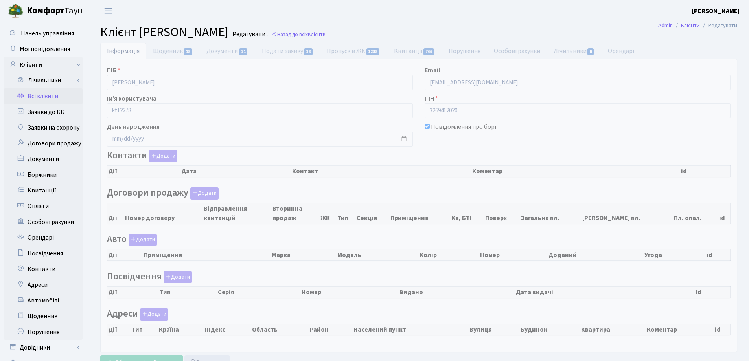
checkbox input "true"
select select "25"
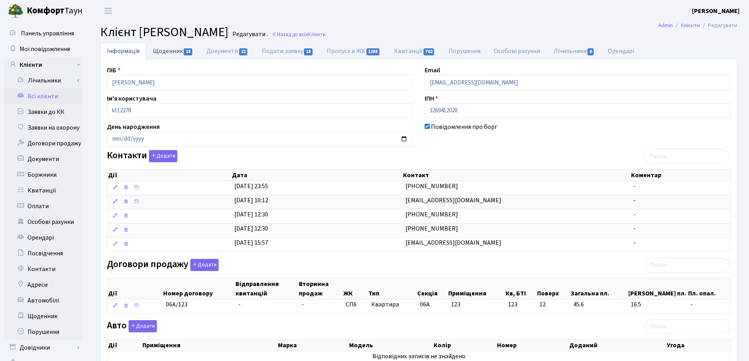
click at [168, 51] on link "Щоденник 18" at bounding box center [172, 51] width 53 height 16
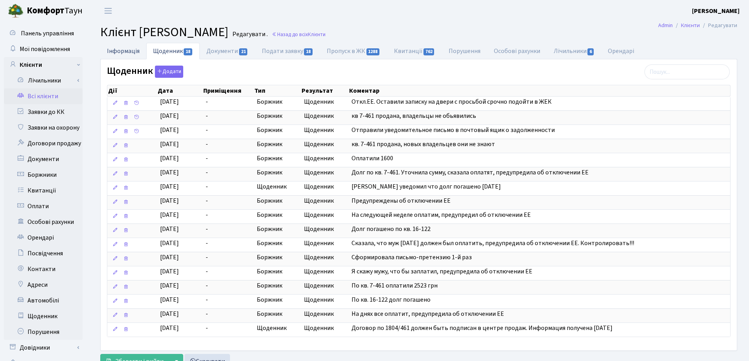
click at [113, 48] on link "Інформація" at bounding box center [123, 51] width 46 height 16
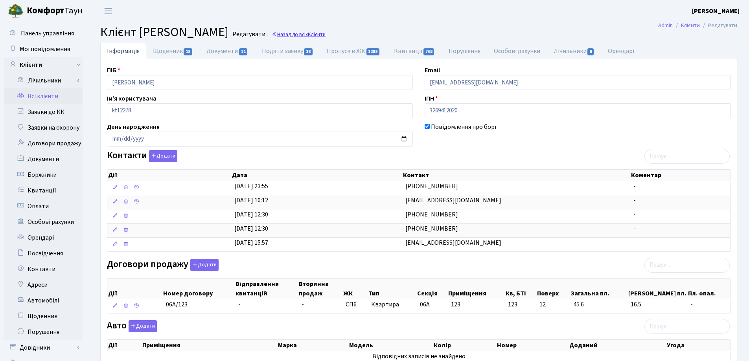
click at [325, 33] on link "Назад до всіх Клієнти" at bounding box center [299, 34] width 54 height 7
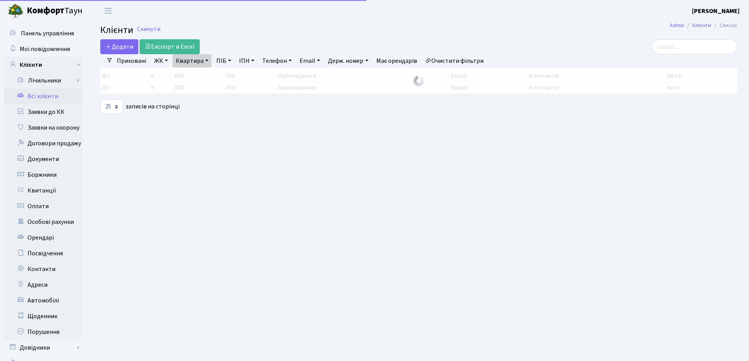
select select "25"
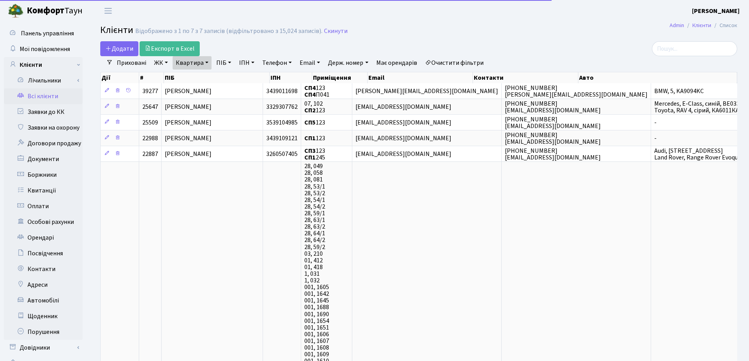
click at [207, 61] on link "Квартира" at bounding box center [192, 62] width 39 height 13
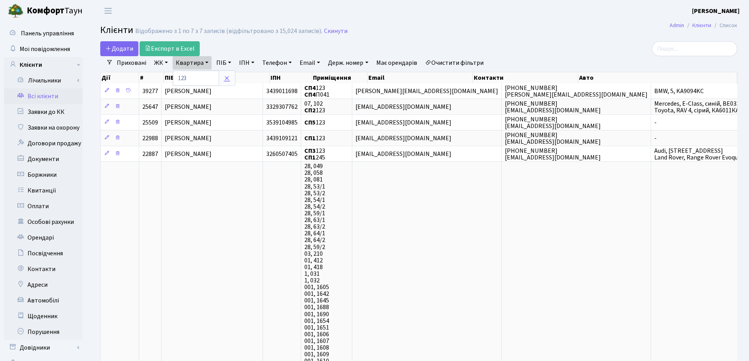
click at [228, 77] on icon at bounding box center [227, 78] width 6 height 6
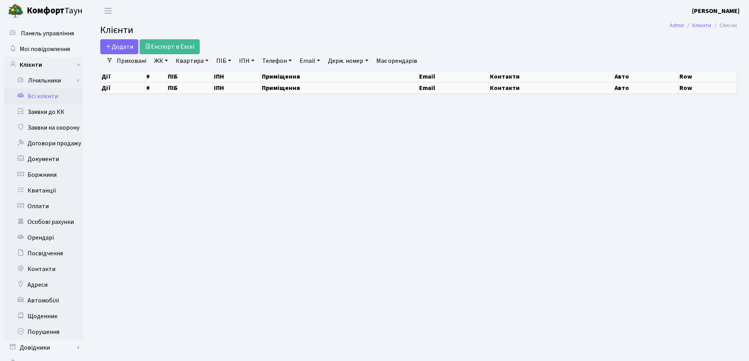
select select "25"
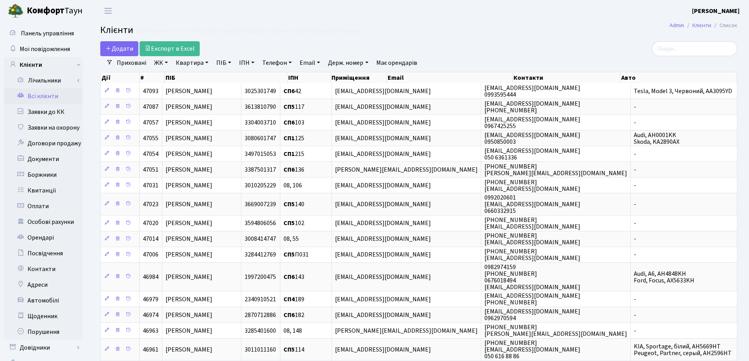
click at [207, 62] on link "Квартира" at bounding box center [192, 62] width 39 height 13
type input "256"
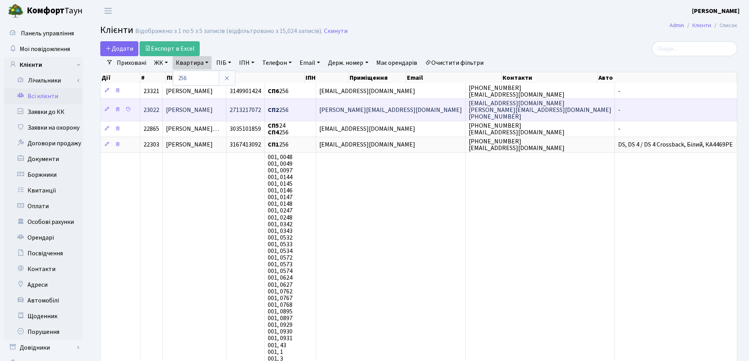
click at [226, 108] on td "Чередніченко Світлана Петрівна" at bounding box center [194, 110] width 63 height 22
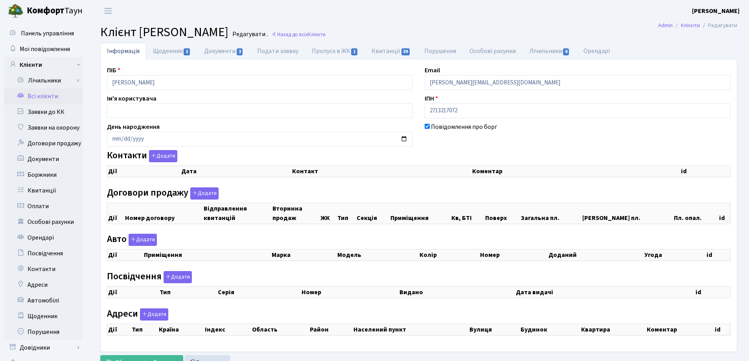
checkbox input "true"
select select "25"
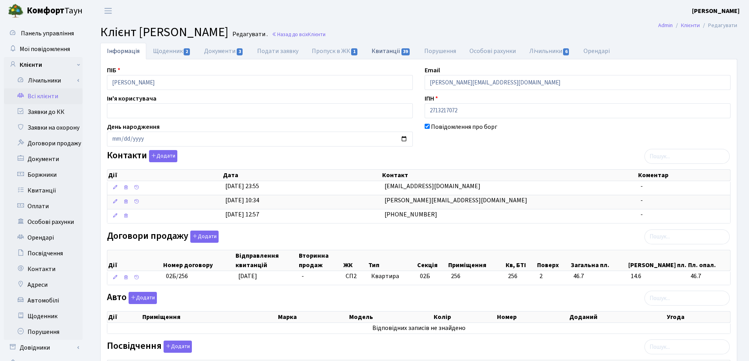
click at [389, 51] on link "Квитанції 39" at bounding box center [391, 51] width 52 height 16
select select "25"
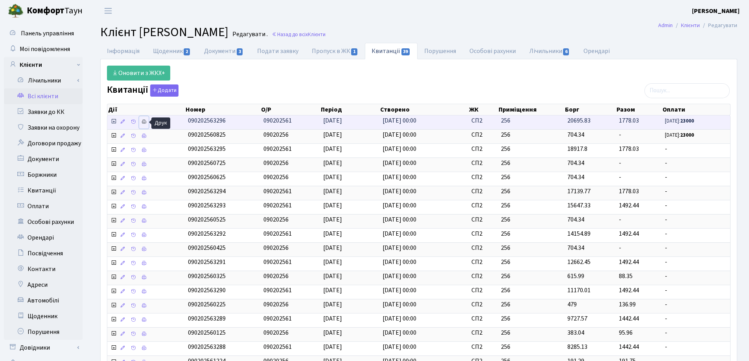
click at [141, 123] on icon at bounding box center [144, 122] width 6 height 6
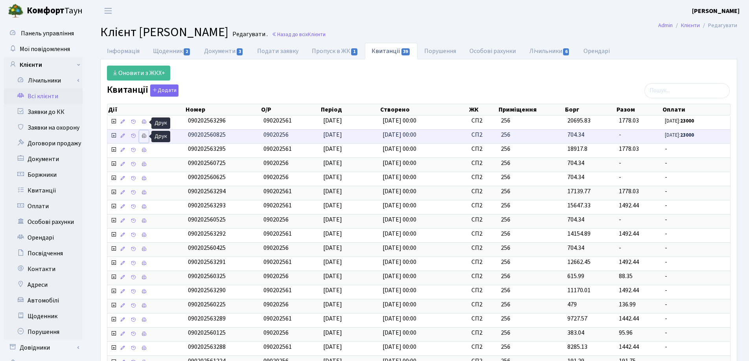
click at [141, 136] on icon at bounding box center [144, 136] width 6 height 6
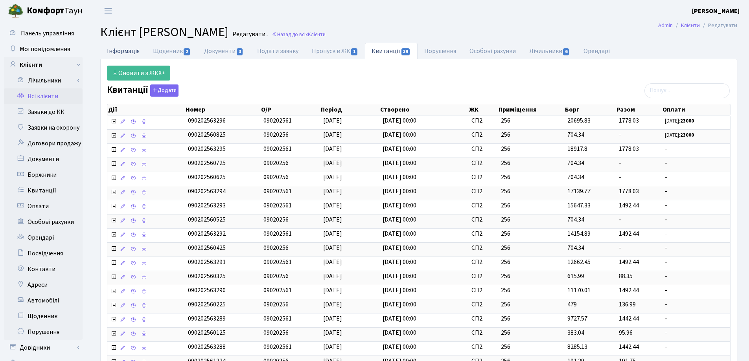
click at [116, 51] on link "Інформація" at bounding box center [123, 51] width 46 height 16
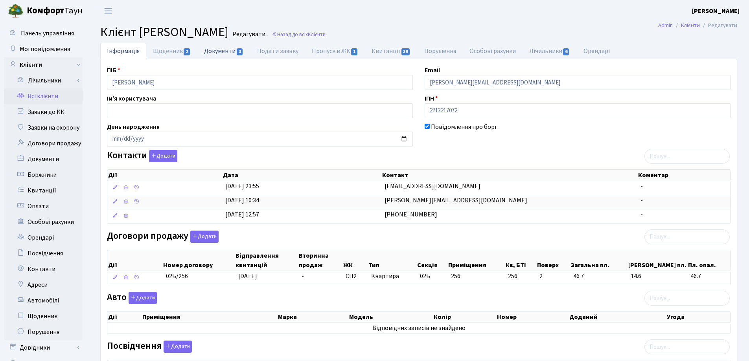
click at [225, 52] on link "Документи 3" at bounding box center [223, 51] width 53 height 16
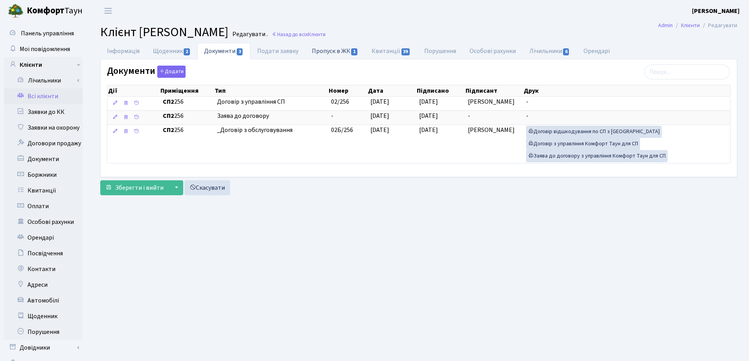
click at [340, 52] on link "Пропуск в ЖК 1" at bounding box center [335, 51] width 60 height 16
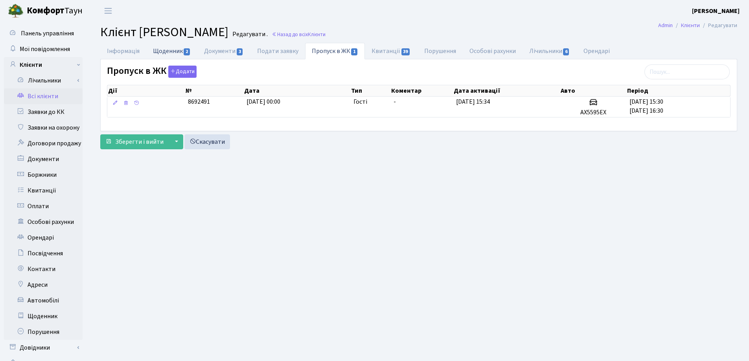
click at [167, 51] on link "Щоденник 2" at bounding box center [171, 51] width 51 height 16
select select "25"
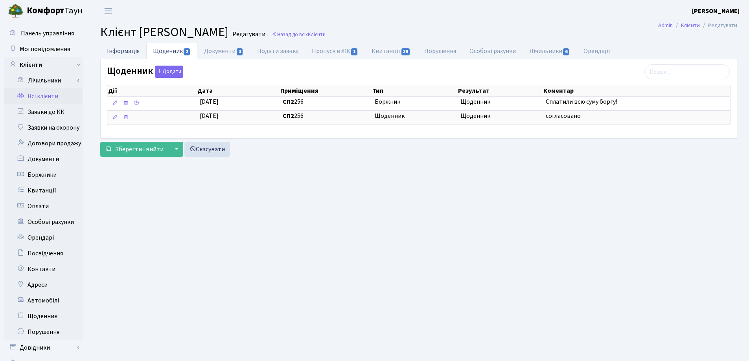
click at [117, 52] on link "Інформація" at bounding box center [123, 51] width 46 height 16
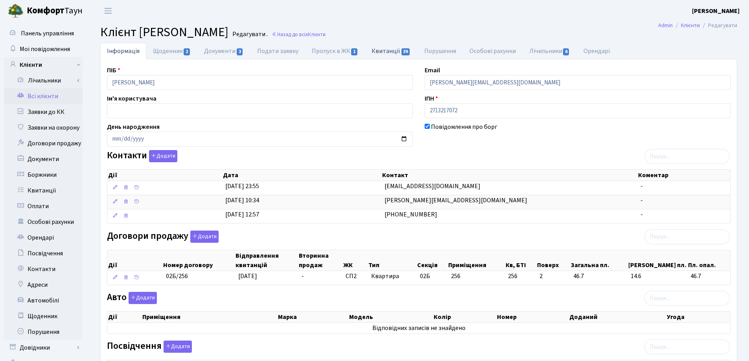
click at [379, 49] on link "Квитанції 39" at bounding box center [391, 51] width 52 height 16
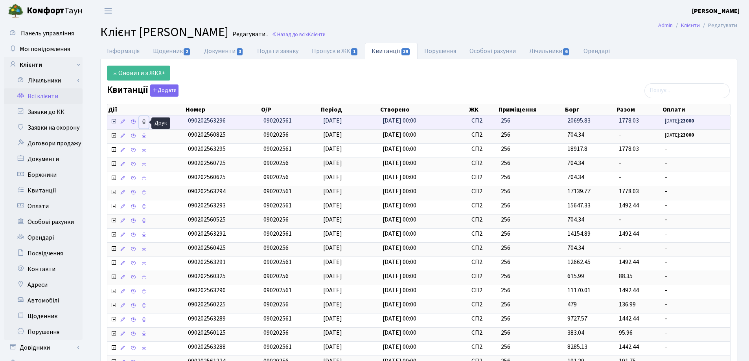
click at [143, 121] on icon at bounding box center [144, 122] width 6 height 6
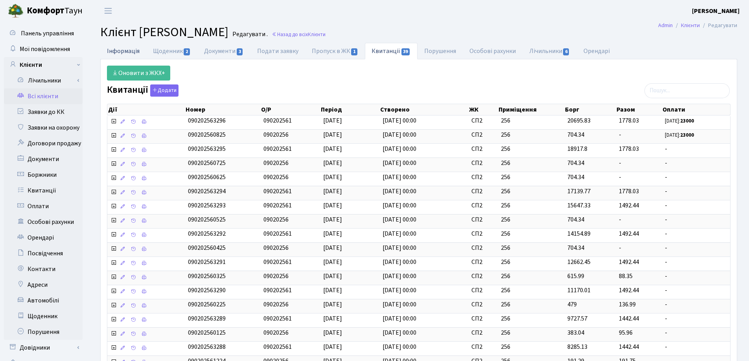
click at [112, 51] on link "Інформація" at bounding box center [123, 51] width 46 height 16
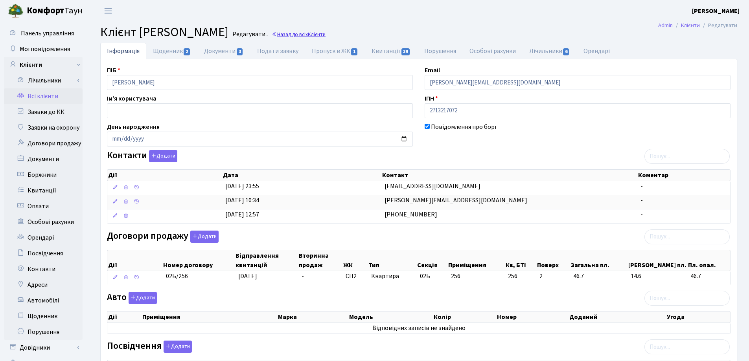
click at [325, 33] on link "Назад до всіх Клієнти" at bounding box center [299, 34] width 54 height 7
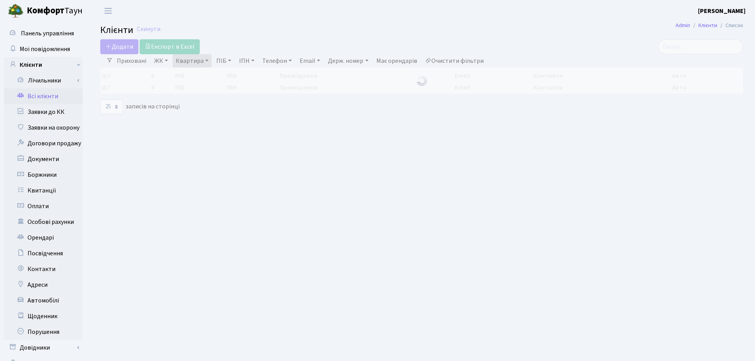
select select "25"
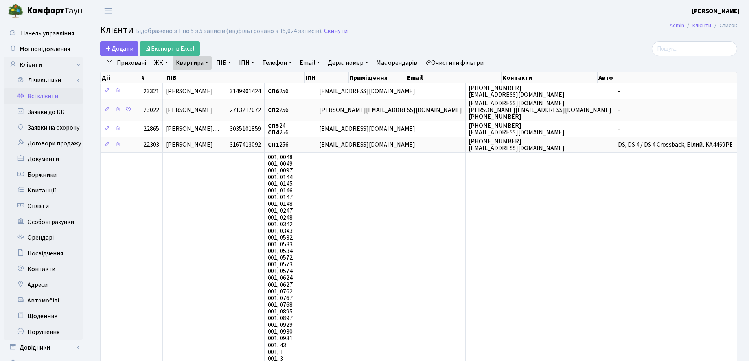
click at [206, 62] on link "Квартира" at bounding box center [192, 62] width 39 height 13
click at [226, 75] on icon at bounding box center [227, 78] width 6 height 6
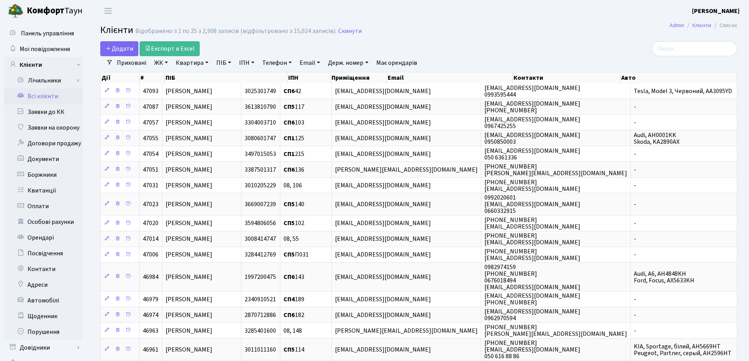
click at [205, 64] on link "Квартира" at bounding box center [192, 62] width 39 height 13
click at [208, 76] on input "text" at bounding box center [196, 78] width 46 height 15
type input "51"
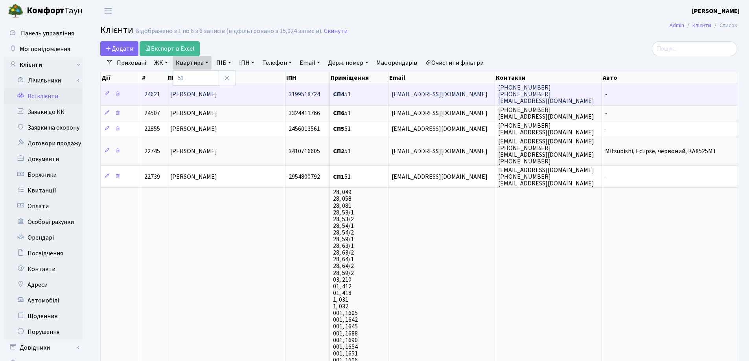
click at [217, 95] on span "[PERSON_NAME]" at bounding box center [193, 94] width 47 height 9
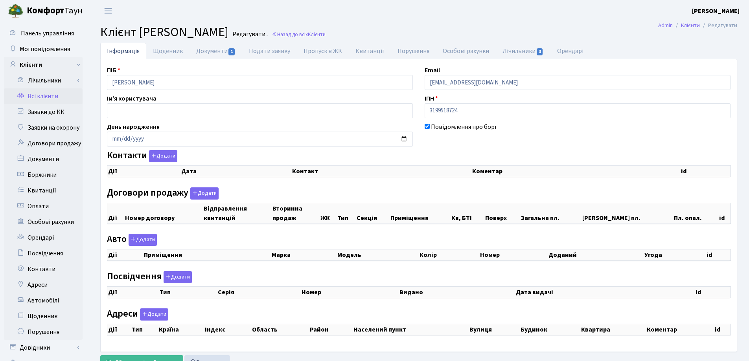
checkbox input "true"
select select "25"
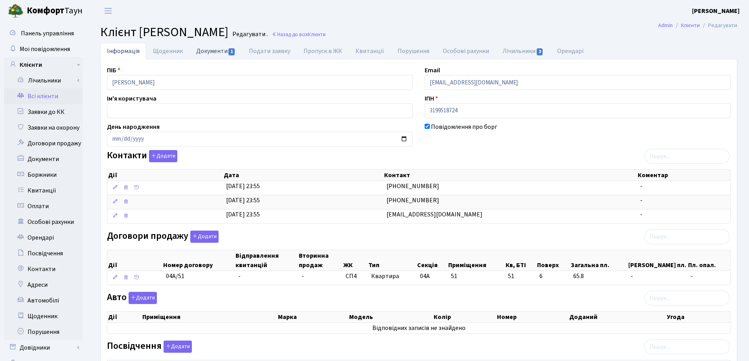
click at [208, 50] on link "Документи 1" at bounding box center [215, 51] width 53 height 16
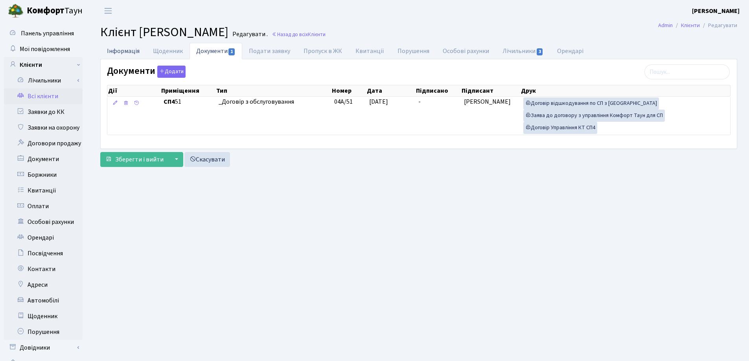
click at [134, 52] on link "Інформація" at bounding box center [123, 51] width 46 height 16
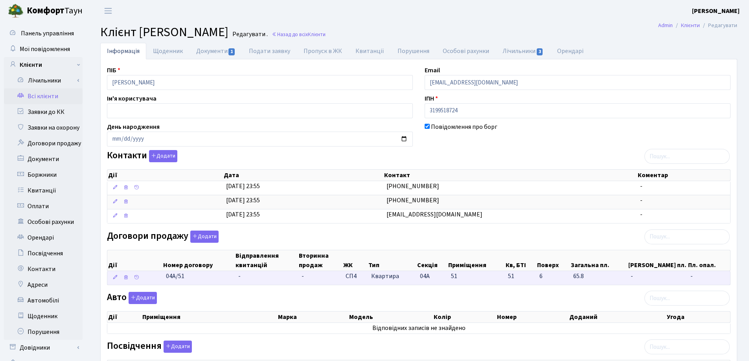
click at [246, 276] on td "-" at bounding box center [266, 278] width 63 height 14
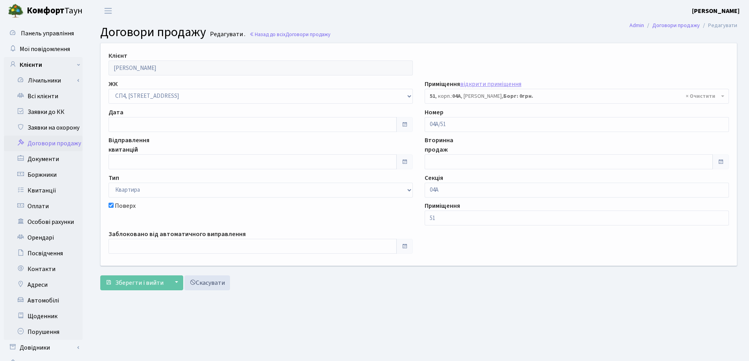
select select "21079"
click at [175, 124] on input "text" at bounding box center [252, 124] width 288 height 15
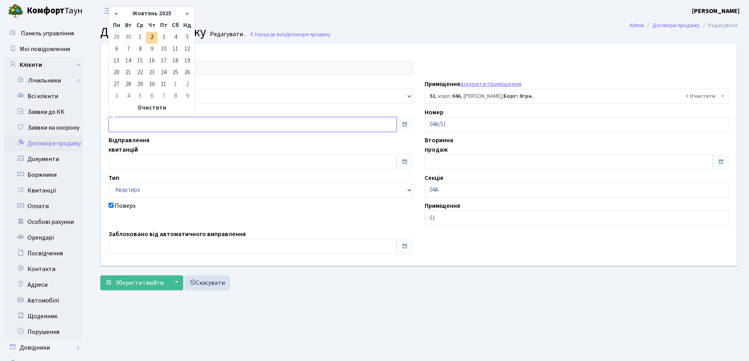
type input "02.10.2025"
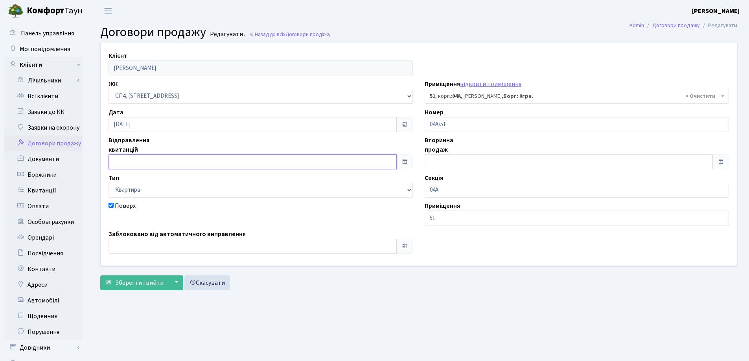
click at [180, 161] on input "text" at bounding box center [252, 161] width 288 height 15
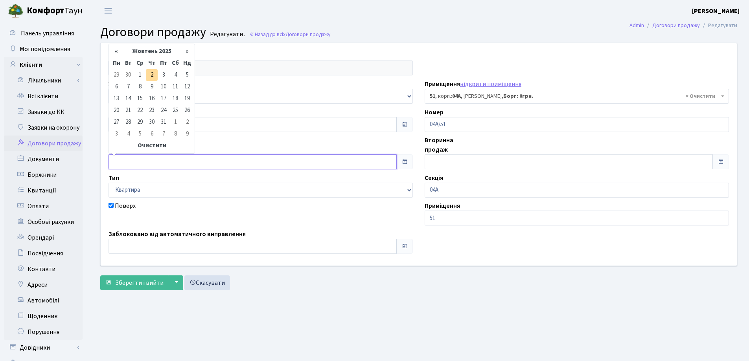
type input "02.10.2025"
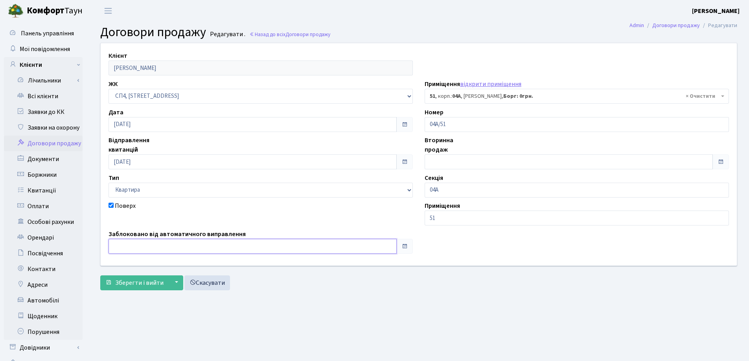
click at [184, 241] on input "text" at bounding box center [252, 246] width 288 height 15
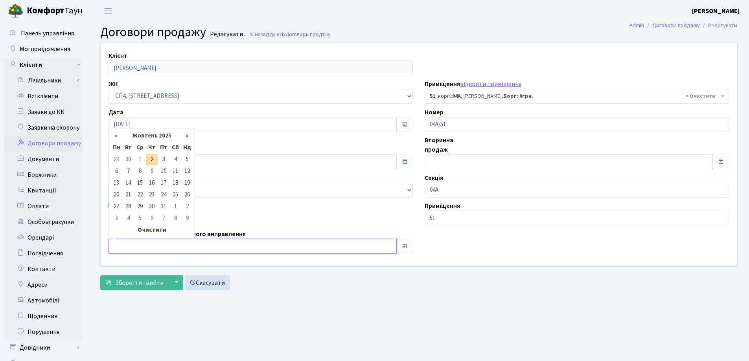
type input "02.10.2025"
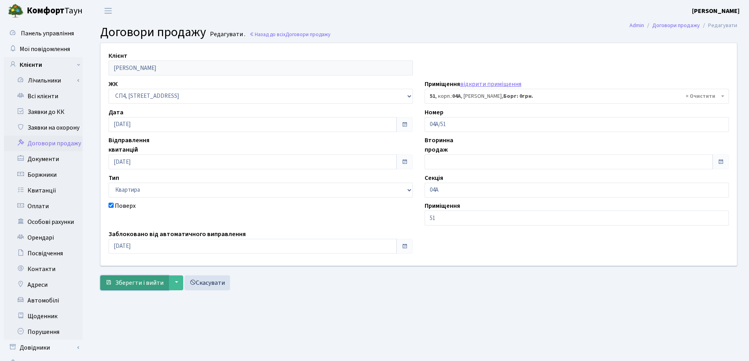
click at [154, 282] on span "Зберегти і вийти" at bounding box center [139, 283] width 48 height 9
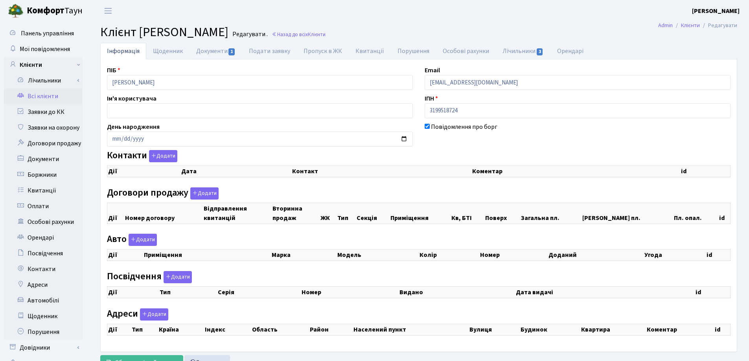
click at [211, 54] on link "Документи 1" at bounding box center [215, 51] width 53 height 17
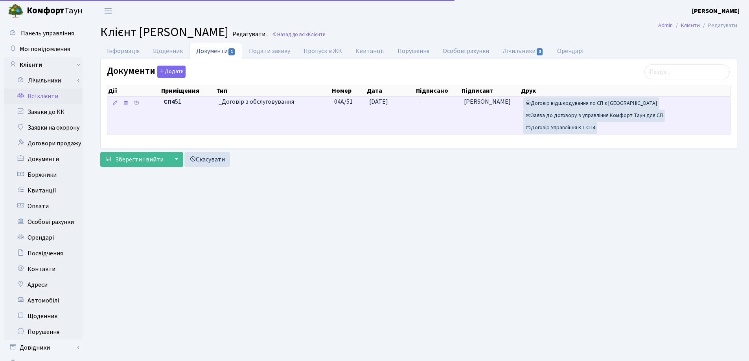
click at [423, 104] on td "-" at bounding box center [438, 116] width 46 height 38
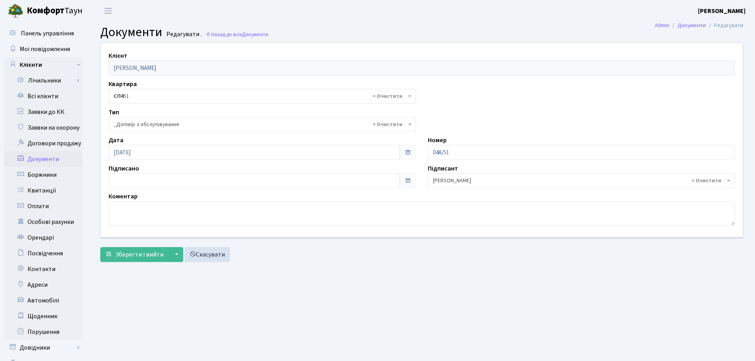
select select "289"
type input "[DATE]"
click at [170, 174] on input "[DATE]" at bounding box center [252, 180] width 288 height 15
click at [143, 257] on span "Зберегти і вийти" at bounding box center [139, 254] width 48 height 9
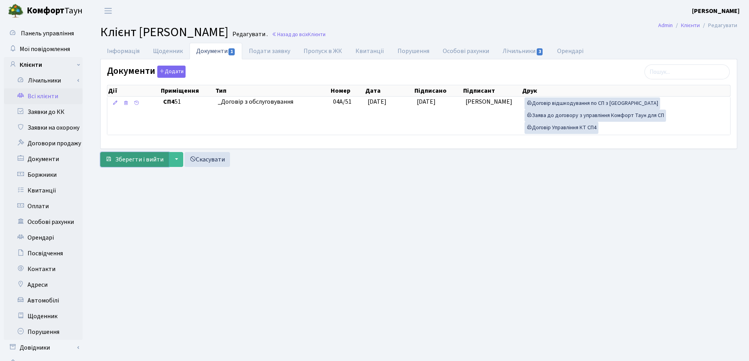
click at [149, 159] on span "Зберегти і вийти" at bounding box center [139, 159] width 48 height 9
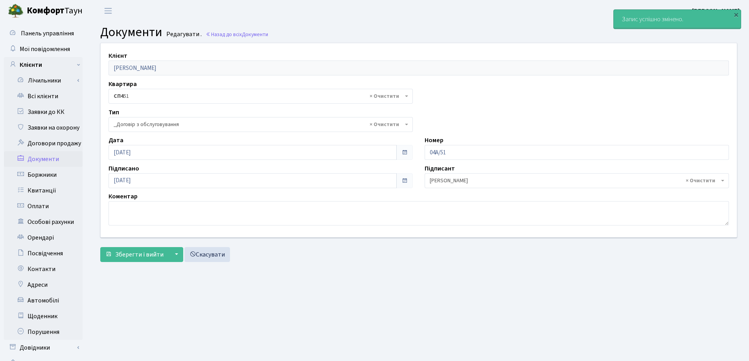
select select "289"
click at [34, 95] on link "Всі клієнти" at bounding box center [43, 96] width 79 height 16
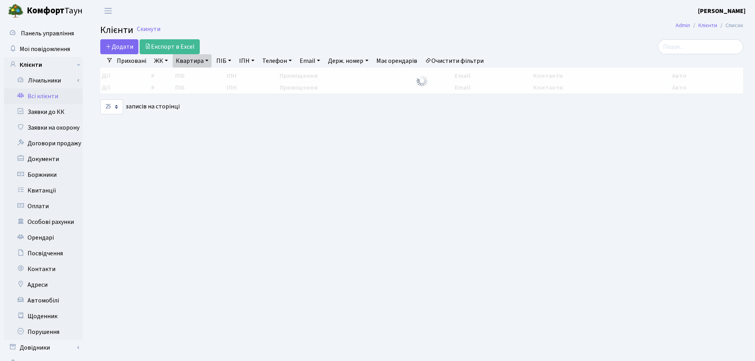
select select "25"
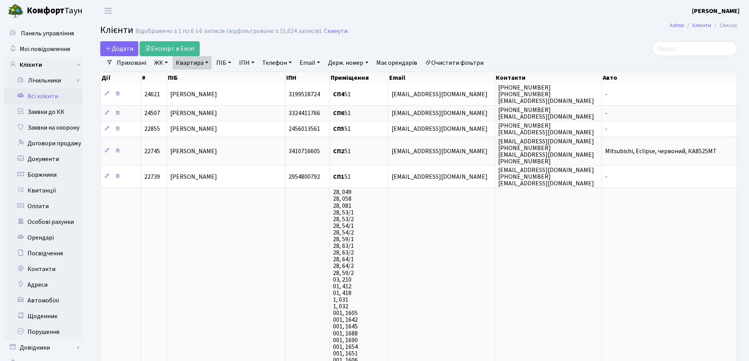
click at [206, 61] on link "Квартира" at bounding box center [192, 62] width 39 height 13
click at [224, 76] on icon at bounding box center [227, 78] width 6 height 6
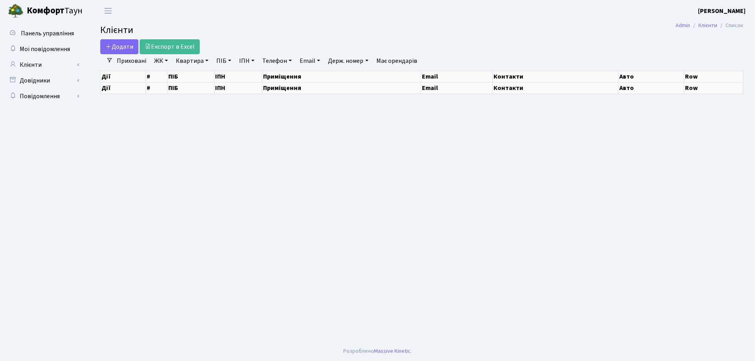
select select "25"
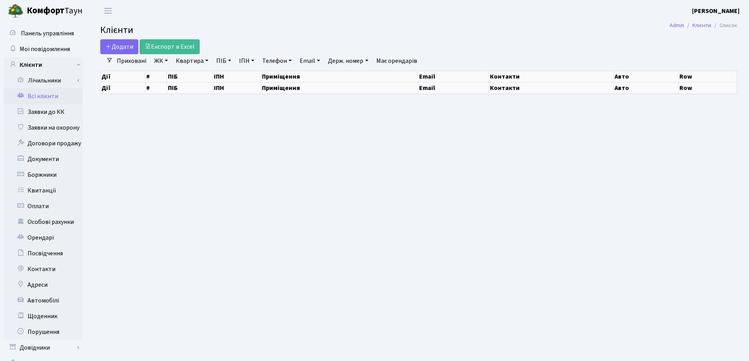
select select "25"
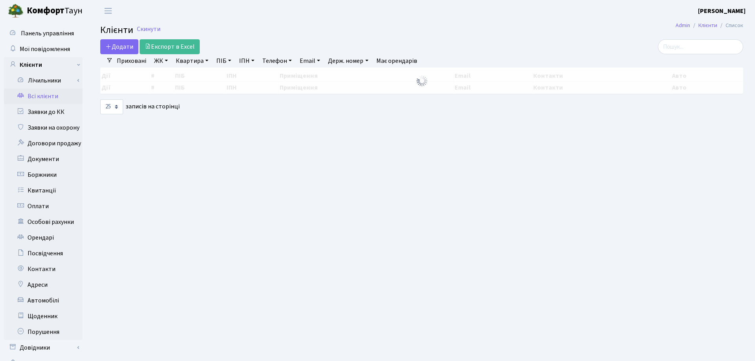
select select "25"
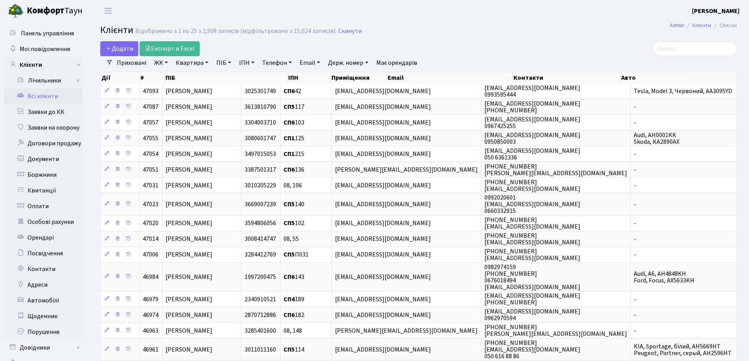
click at [209, 61] on link "Квартира" at bounding box center [192, 62] width 39 height 13
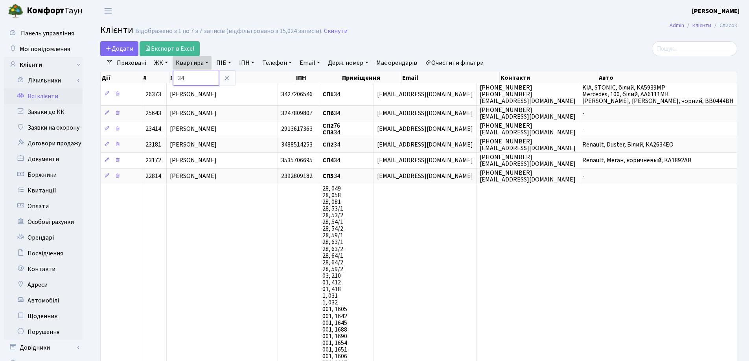
type input "3"
type input "43"
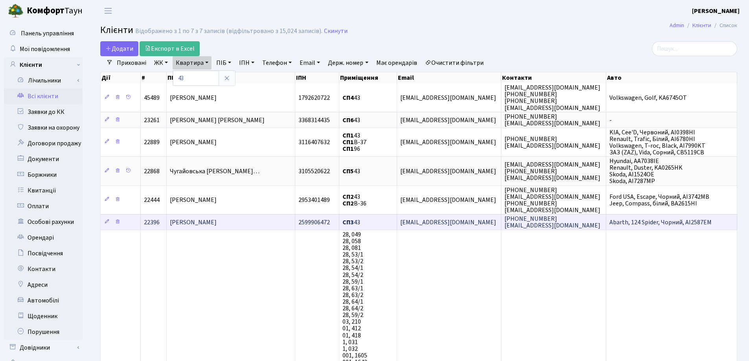
click at [217, 222] on span "[PERSON_NAME]" at bounding box center [193, 222] width 47 height 9
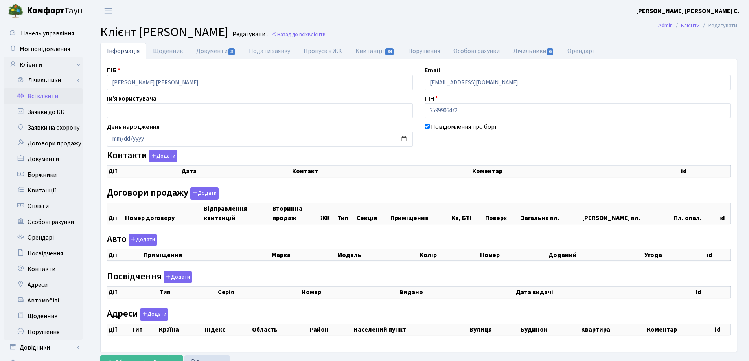
select select "25"
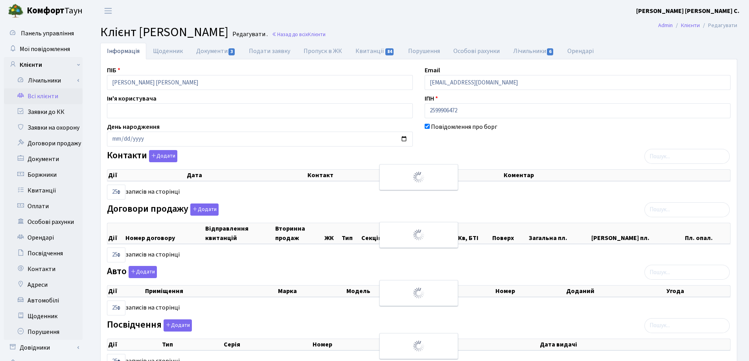
checkbox input "true"
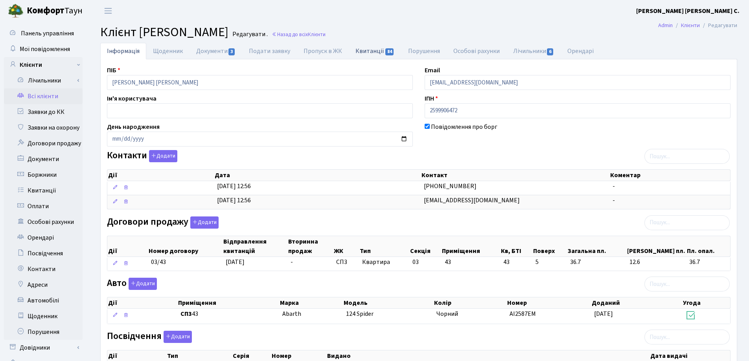
click at [369, 52] on link "Квитанції 84" at bounding box center [375, 51] width 52 height 16
select select "25"
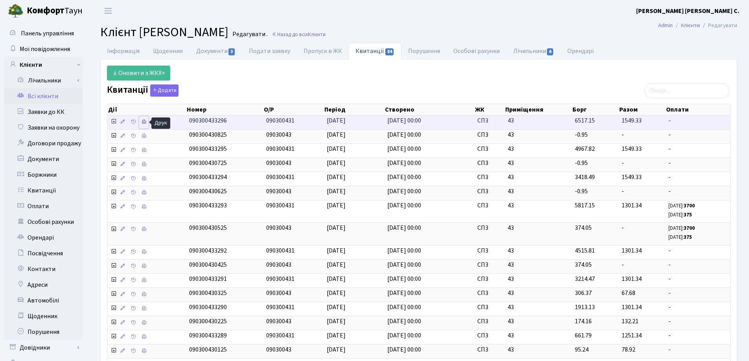
click at [145, 122] on icon at bounding box center [144, 122] width 6 height 6
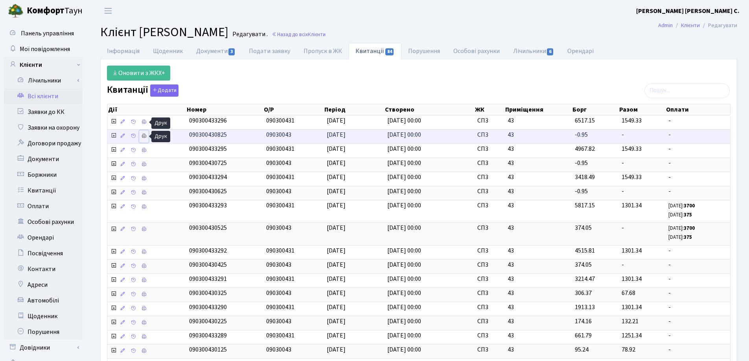
click at [143, 135] on icon at bounding box center [144, 136] width 6 height 6
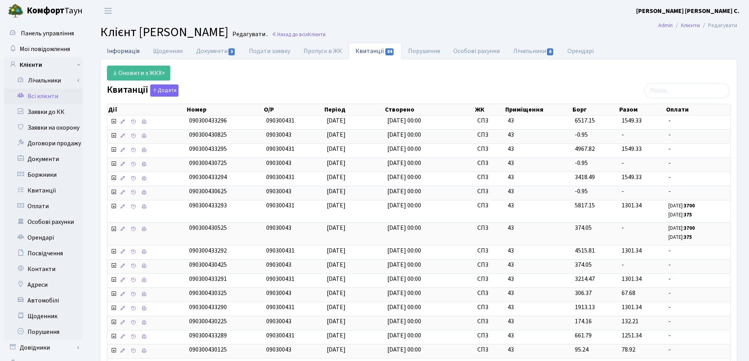
click at [116, 53] on link "Інформація" at bounding box center [123, 51] width 46 height 16
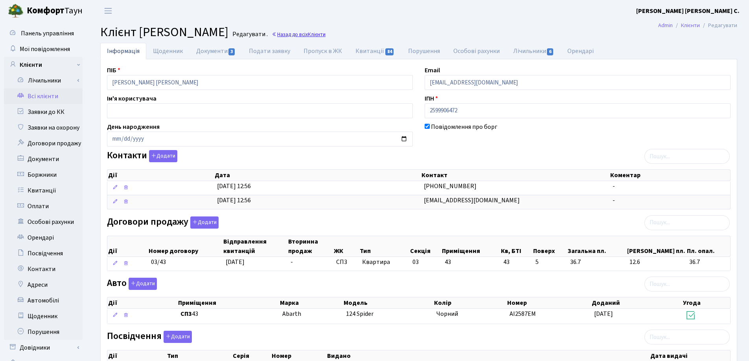
click at [325, 35] on link "Назад до всіх Клієнти" at bounding box center [299, 34] width 54 height 7
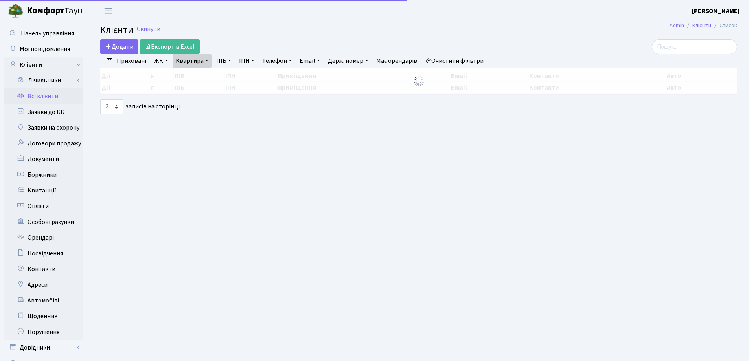
select select "25"
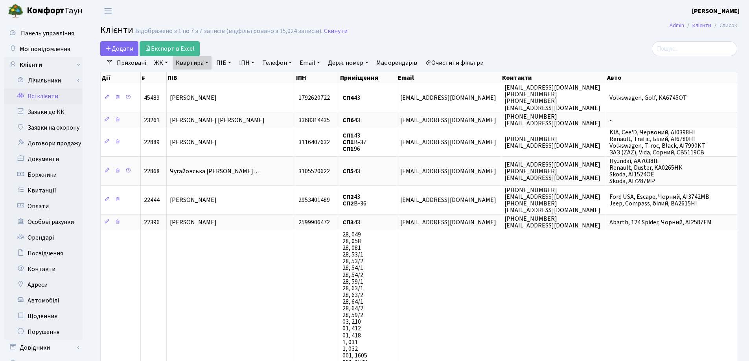
click at [206, 64] on link "Квартира" at bounding box center [192, 62] width 39 height 13
click at [206, 73] on input "43" at bounding box center [196, 78] width 46 height 15
type input "4"
type input "189"
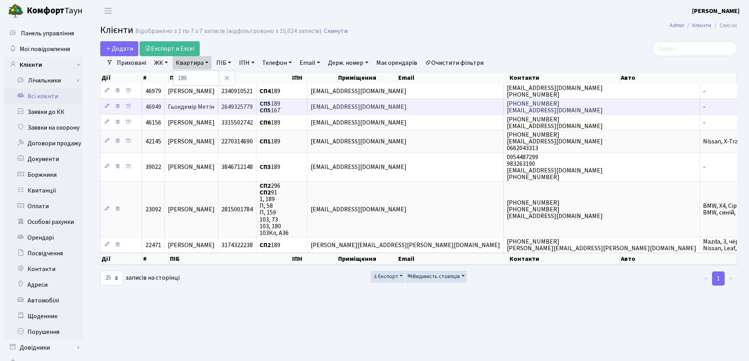
click at [218, 104] on td "Гьокдемір Метін" at bounding box center [191, 107] width 53 height 16
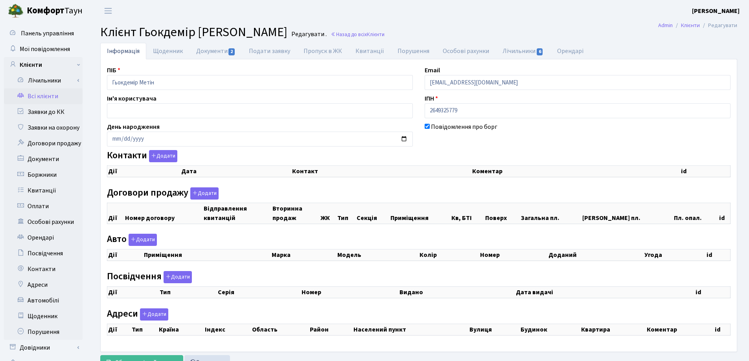
checkbox input "true"
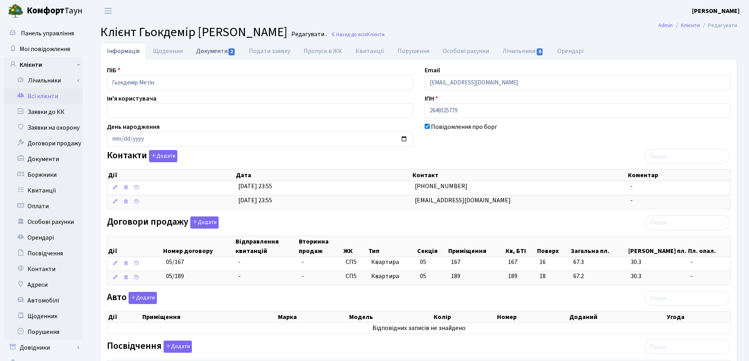
click at [204, 52] on link "Документи 2" at bounding box center [215, 51] width 53 height 16
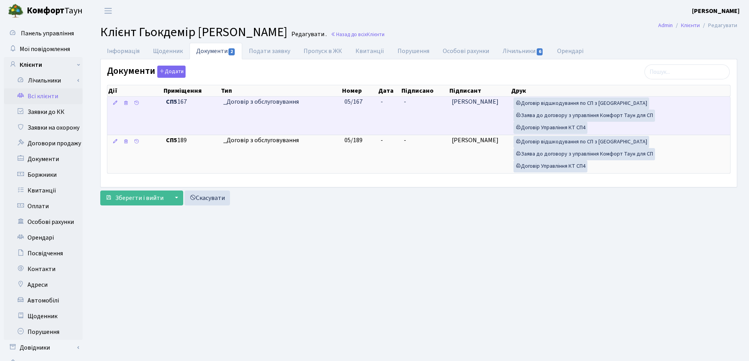
click at [399, 102] on td "-" at bounding box center [388, 116] width 23 height 38
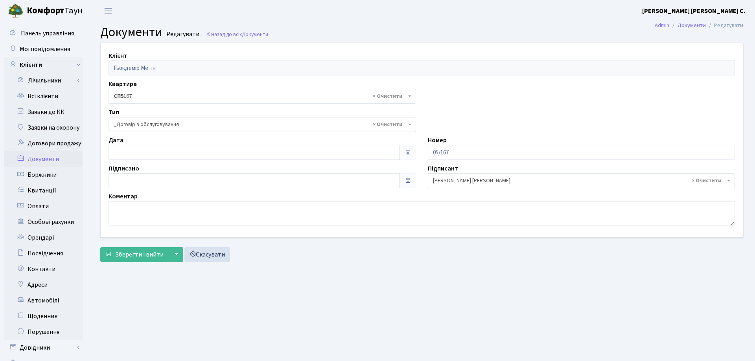
select select "289"
type input "02.10.2025"
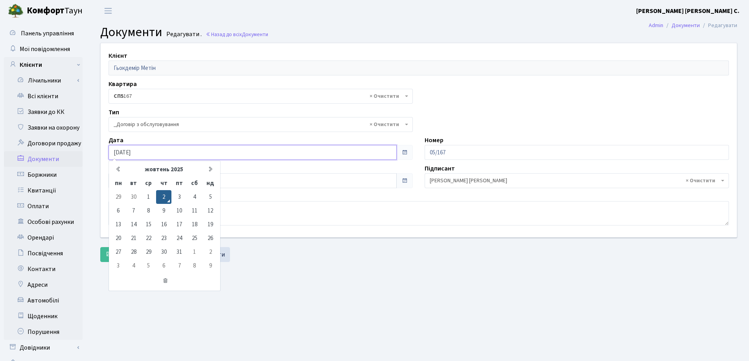
click at [197, 153] on input "02.10.2025" at bounding box center [252, 152] width 288 height 15
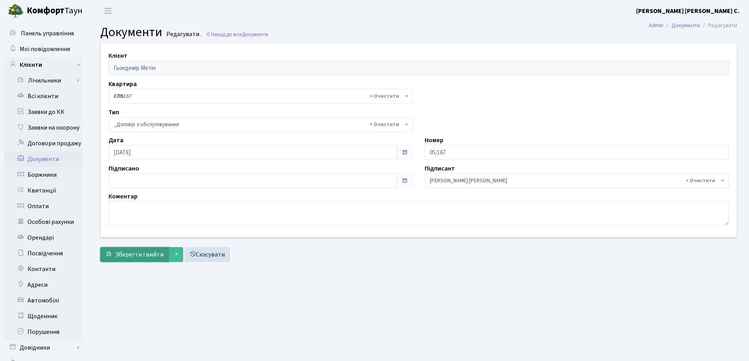
click at [136, 252] on span "Зберегти і вийти" at bounding box center [139, 254] width 48 height 9
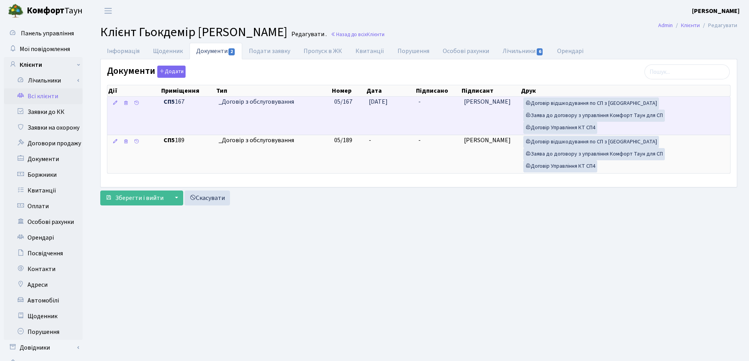
click at [374, 101] on span "[DATE]" at bounding box center [378, 101] width 19 height 9
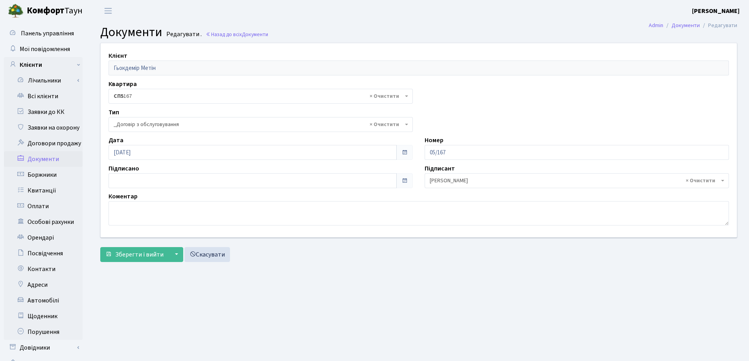
select select "289"
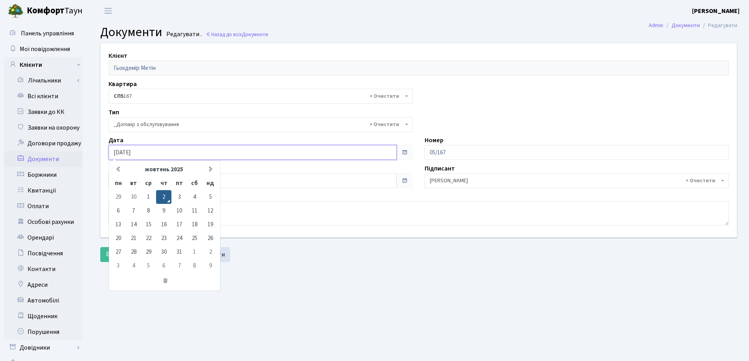
click at [213, 147] on input "[DATE]" at bounding box center [252, 152] width 288 height 15
click at [164, 282] on icon at bounding box center [165, 281] width 108 height 15
drag, startPoint x: 294, startPoint y: 274, endPoint x: 282, endPoint y: 272, distance: 12.7
click at [295, 274] on main "Admin Документи Редагувати Документи Редагувати . Назад до всіх Документи Клієн…" at bounding box center [418, 199] width 660 height 354
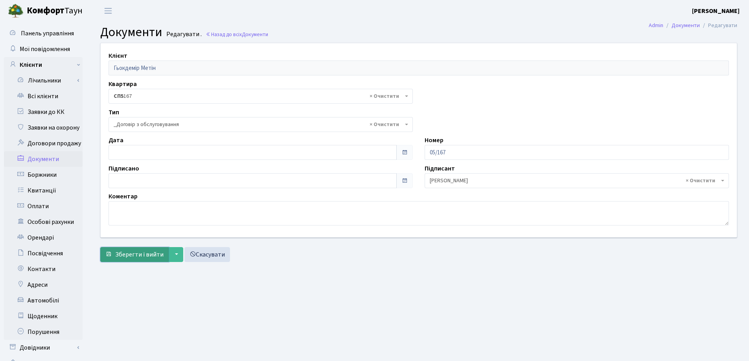
click at [141, 255] on span "Зберегти і вийти" at bounding box center [139, 254] width 48 height 9
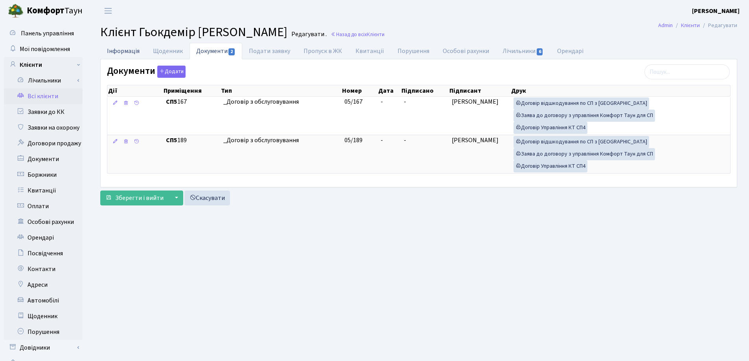
click at [130, 51] on link "Інформація" at bounding box center [123, 51] width 46 height 16
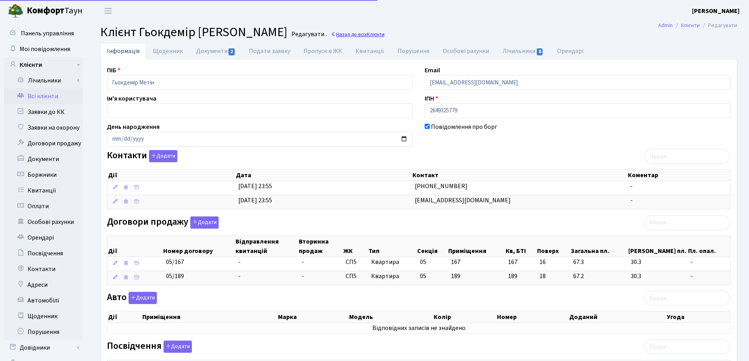
click at [331, 34] on link "Назад до всіх Клієнти" at bounding box center [358, 34] width 54 height 7
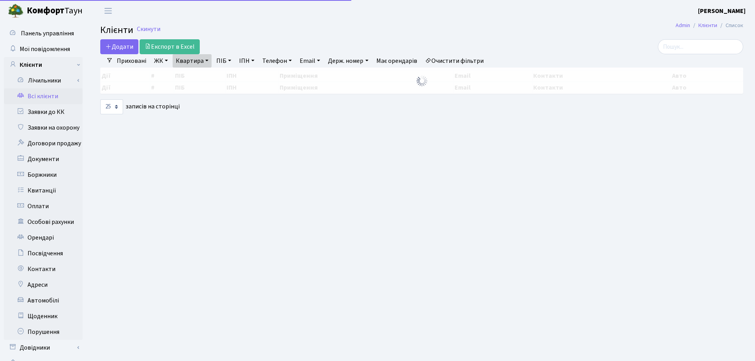
select select "25"
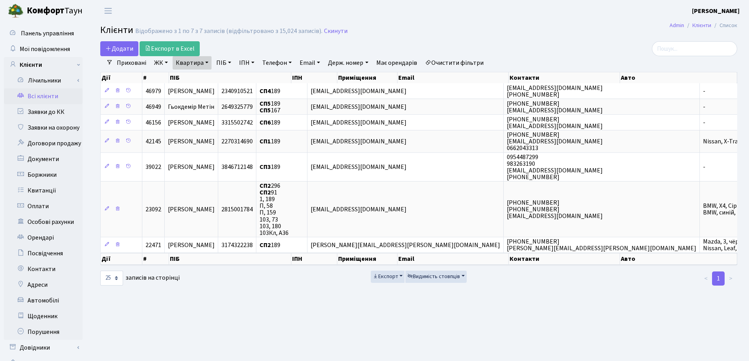
click at [206, 63] on link "Квартира" at bounding box center [192, 62] width 39 height 13
click at [205, 76] on input "189" at bounding box center [196, 78] width 46 height 15
type input "103"
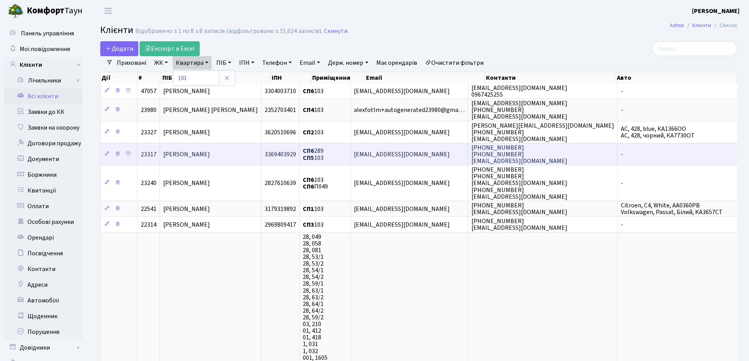
click at [210, 151] on span "[PERSON_NAME]" at bounding box center [186, 154] width 47 height 9
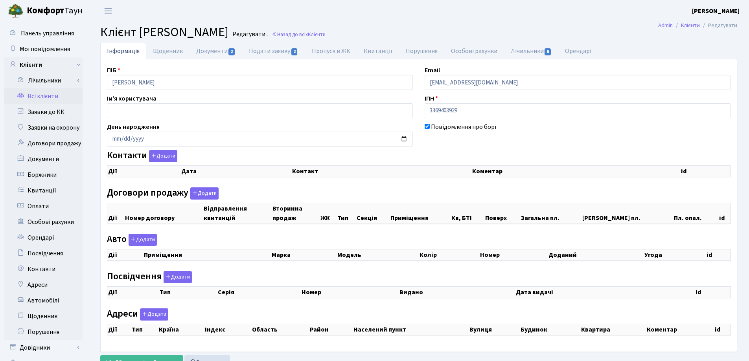
checkbox input "true"
select select "25"
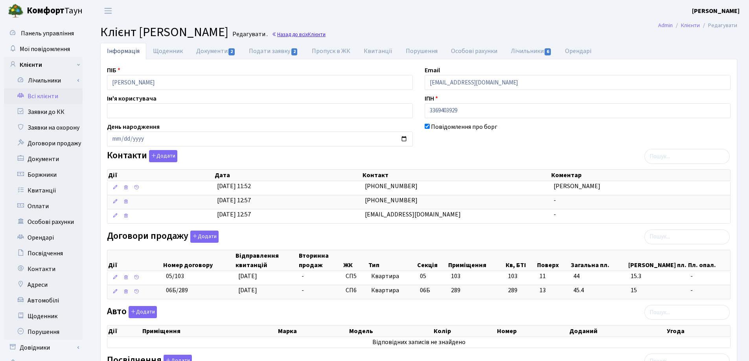
click at [325, 35] on link "Назад до всіх Клієнти" at bounding box center [299, 34] width 54 height 7
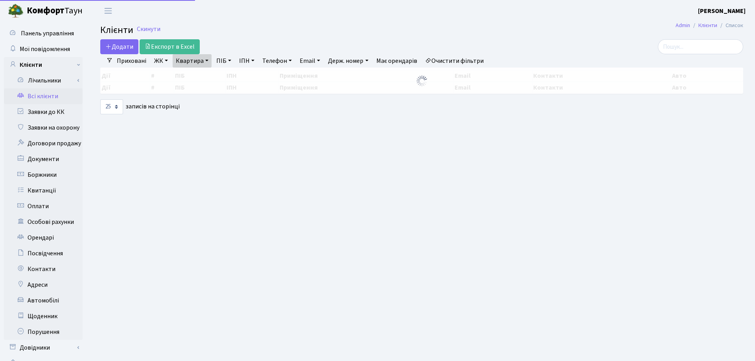
select select "25"
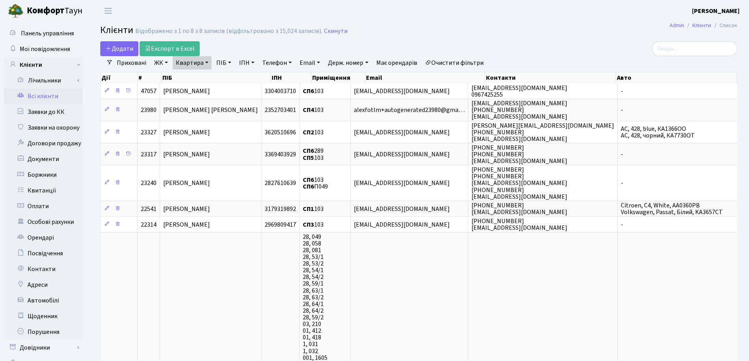
click at [208, 62] on link "Квартира" at bounding box center [192, 62] width 39 height 13
click at [204, 75] on input "103" at bounding box center [196, 78] width 46 height 15
type input "132"
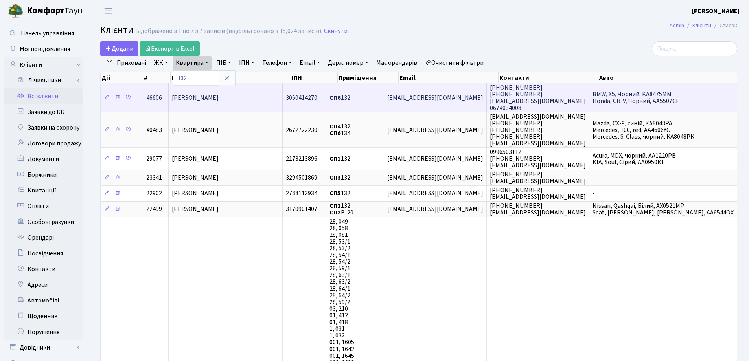
click at [242, 89] on td "Доровський Максим Вікторович" at bounding box center [226, 97] width 114 height 28
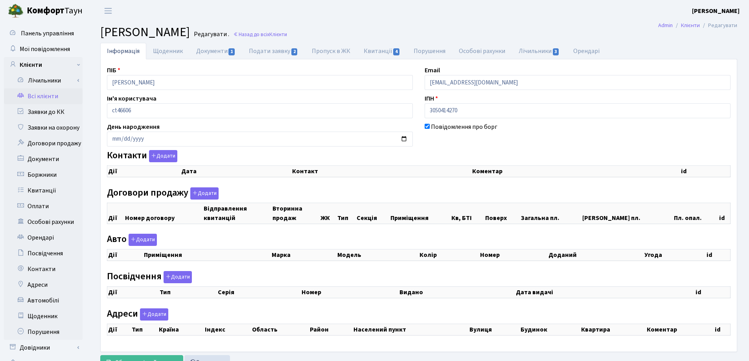
checkbox input "true"
select select "25"
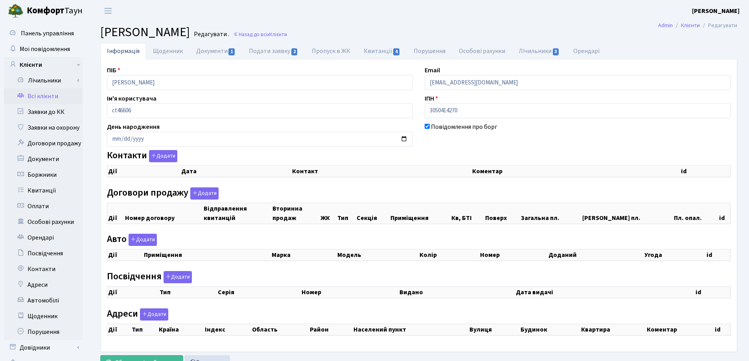
select select "25"
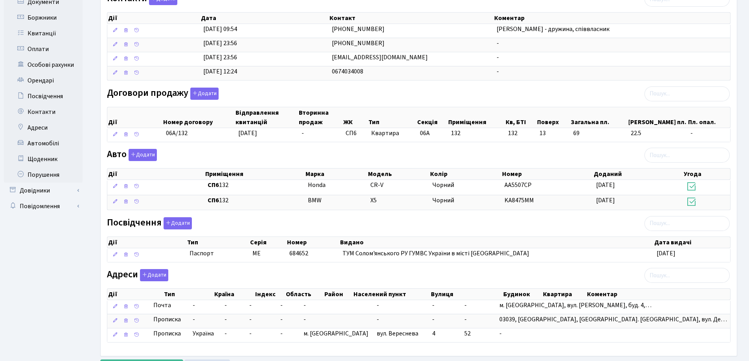
scroll to position [194, 0]
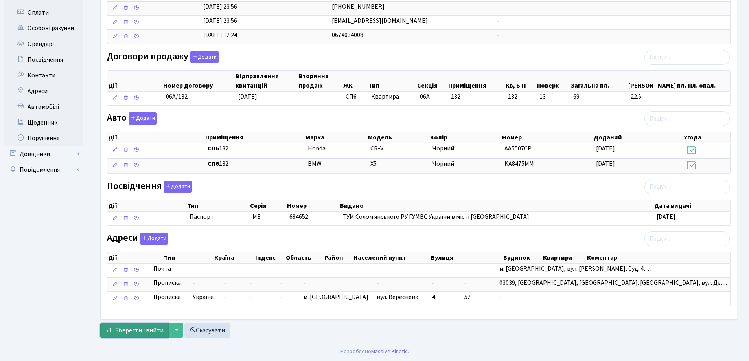
click at [127, 331] on span "Зберегти і вийти" at bounding box center [139, 330] width 48 height 9
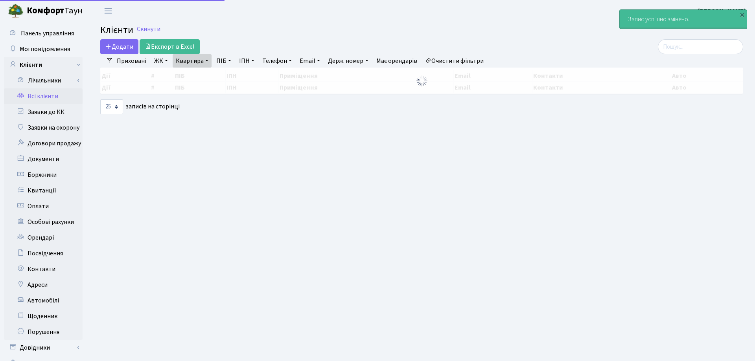
select select "25"
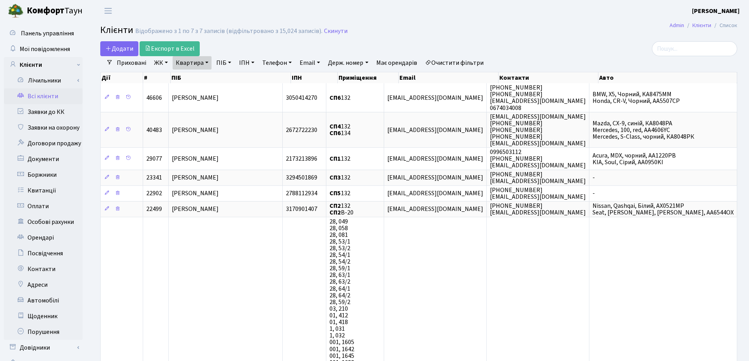
click at [208, 62] on link "Квартира" at bounding box center [192, 62] width 39 height 13
click at [227, 77] on icon at bounding box center [227, 78] width 6 height 6
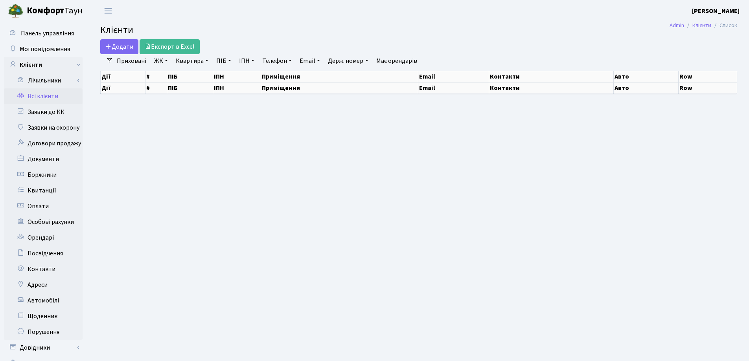
select select "25"
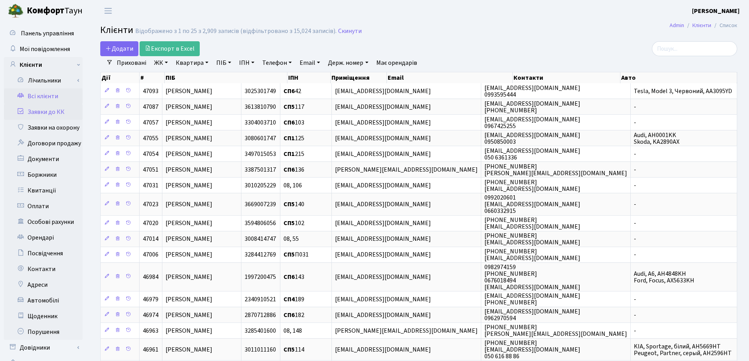
click at [48, 110] on link "Заявки до КК" at bounding box center [43, 112] width 79 height 16
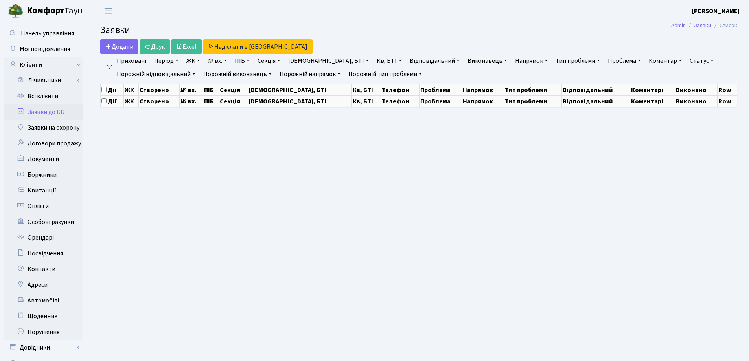
select select "25"
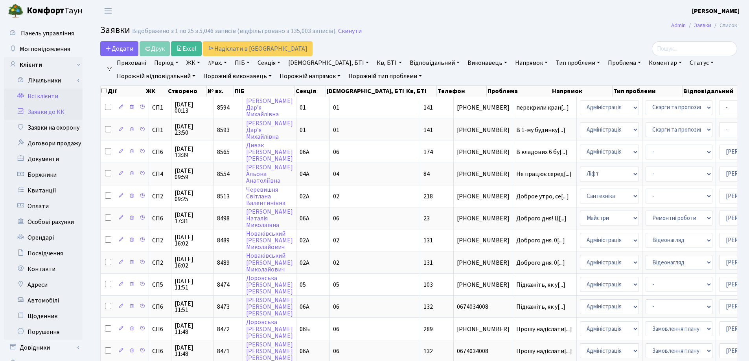
click at [44, 94] on link "Всі клієнти" at bounding box center [43, 96] width 79 height 16
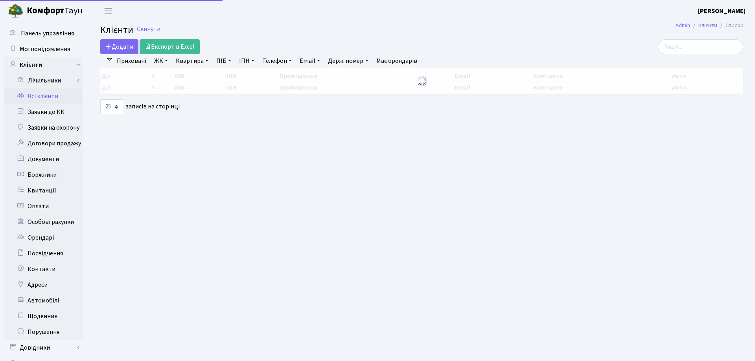
select select "25"
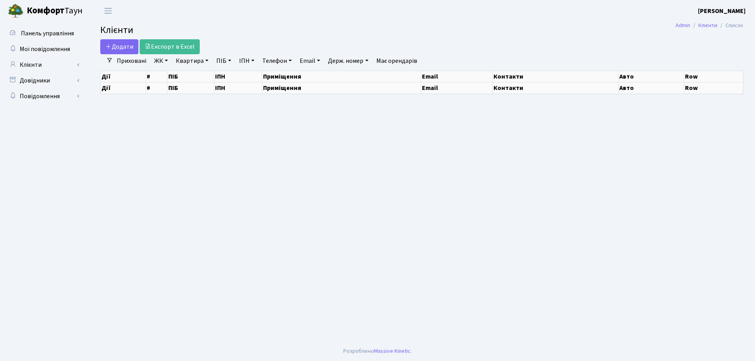
select select "25"
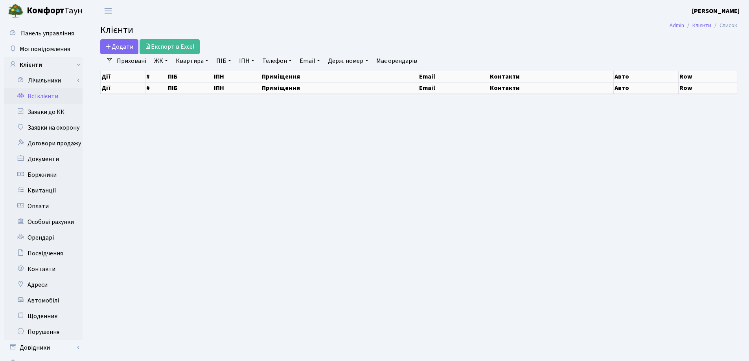
select select "25"
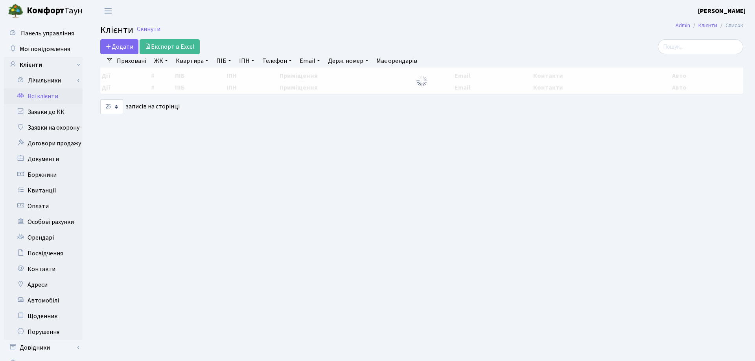
select select "25"
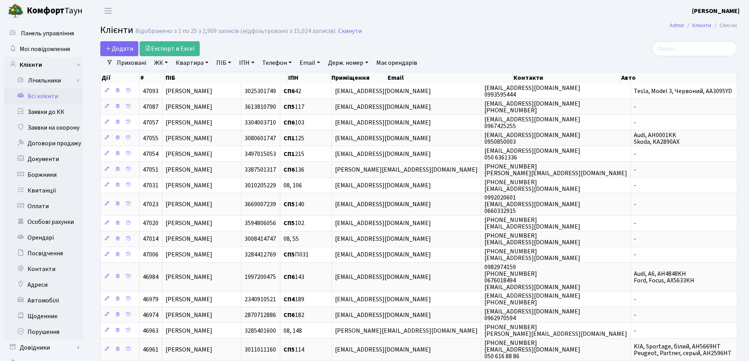
click at [208, 62] on link "Квартира" at bounding box center [192, 62] width 39 height 13
type input "240"
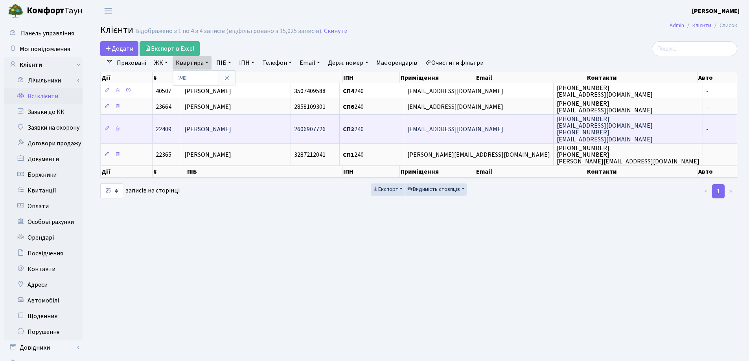
click at [231, 128] on span "[PERSON_NAME]" at bounding box center [207, 129] width 47 height 9
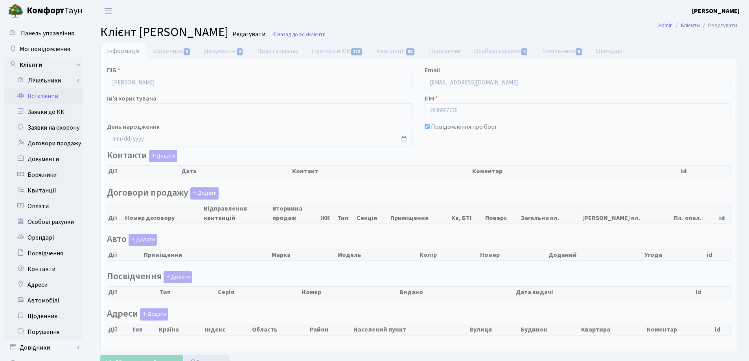
checkbox input "true"
select select "25"
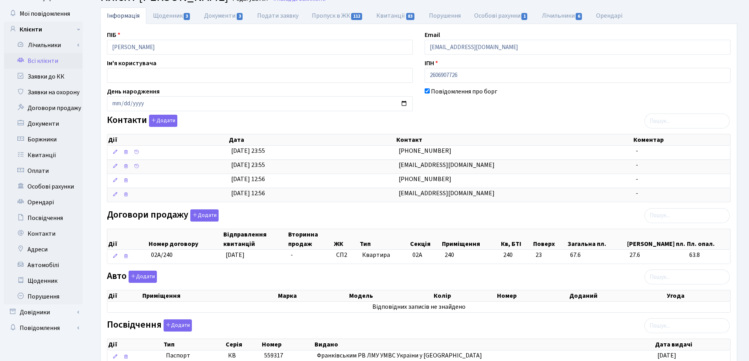
scroll to position [157, 0]
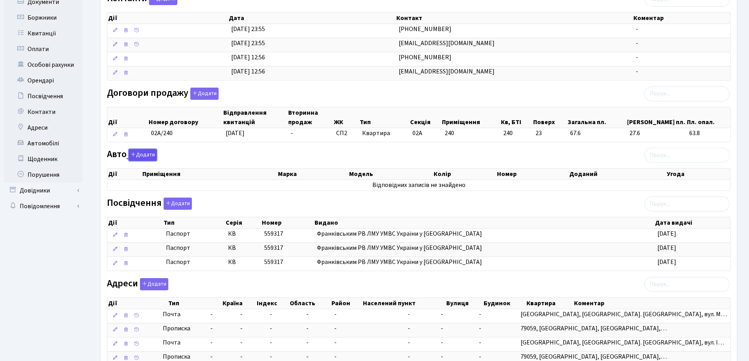
click at [147, 154] on button "Додати" at bounding box center [143, 155] width 28 height 12
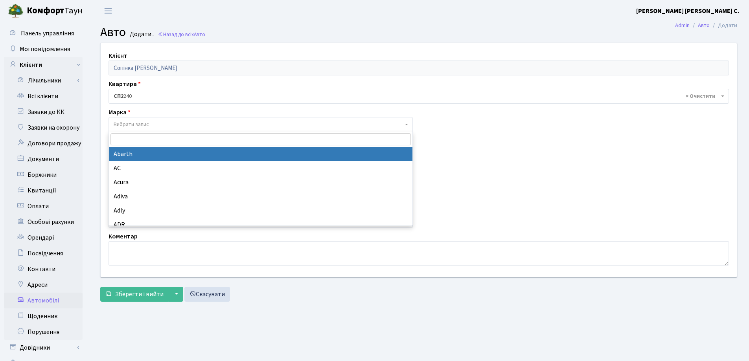
click at [145, 118] on span "Вибрати запис" at bounding box center [260, 124] width 304 height 15
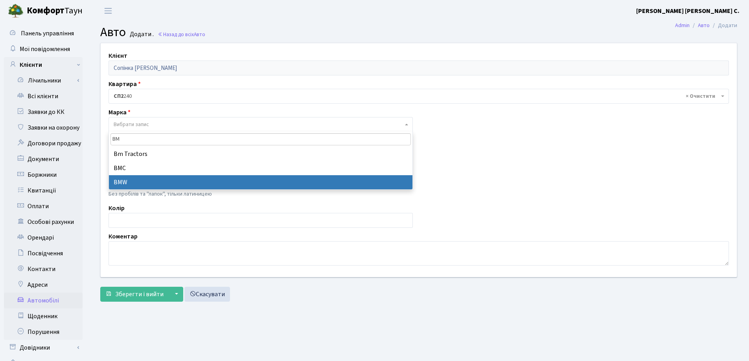
type input "BM"
select select "19"
select select
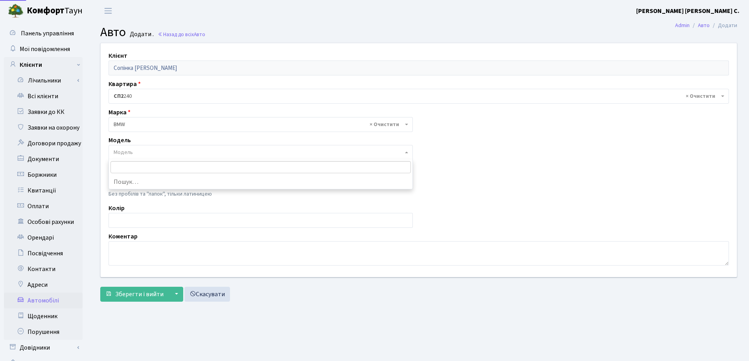
click at [134, 153] on span "Модель" at bounding box center [258, 153] width 289 height 8
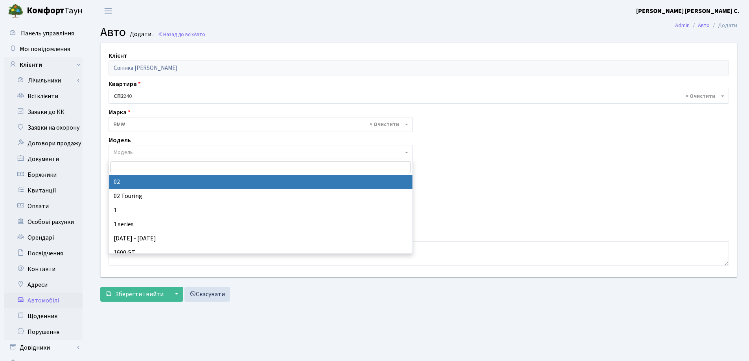
type input "#"
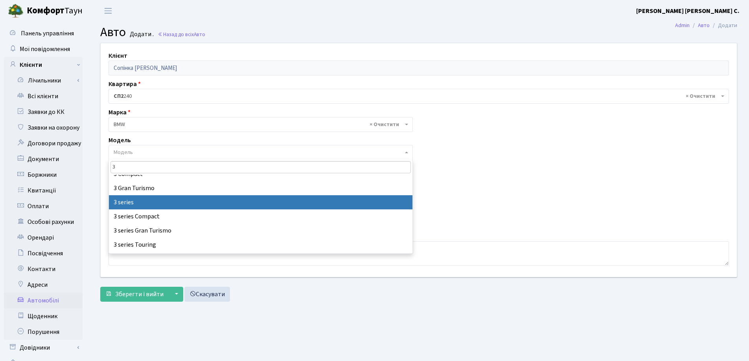
scroll to position [77, 0]
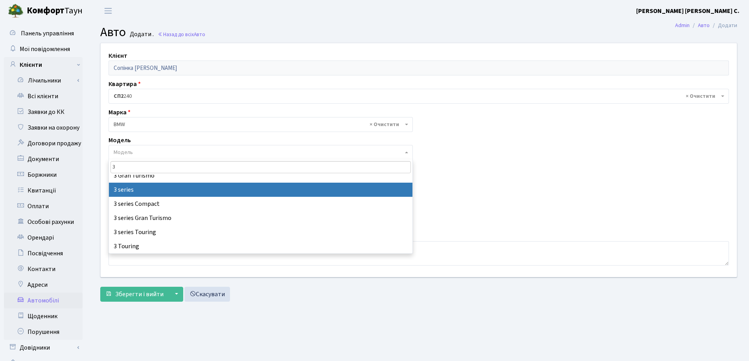
type input "3"
select select "4556"
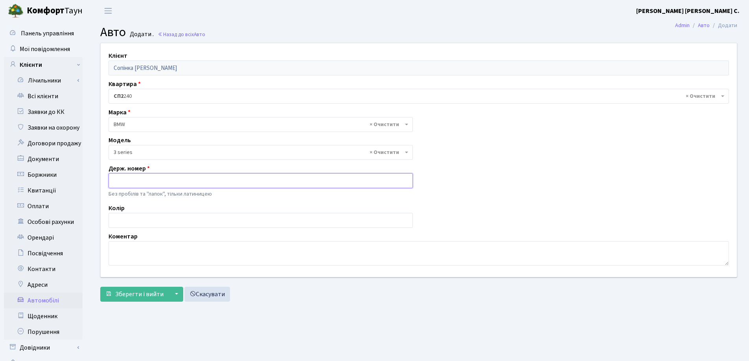
click at [131, 186] on input "text" at bounding box center [260, 180] width 304 height 15
type input "KA7127PC"
click at [134, 298] on span "Зберегти і вийти" at bounding box center [139, 294] width 48 height 9
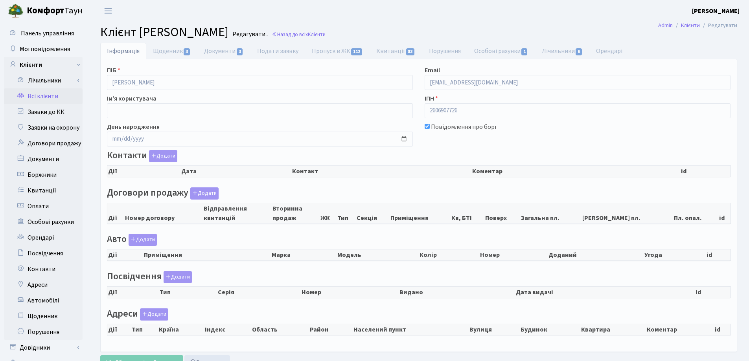
checkbox input "true"
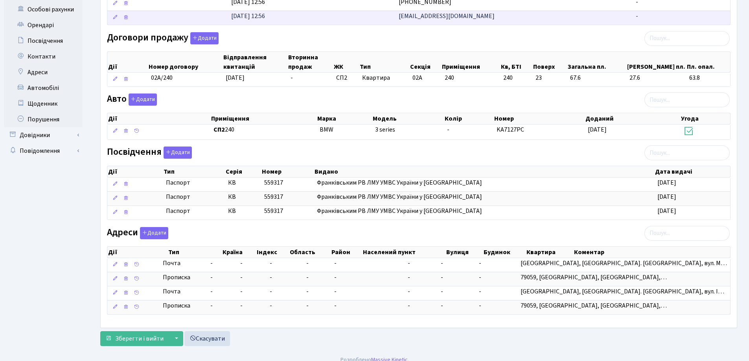
scroll to position [221, 0]
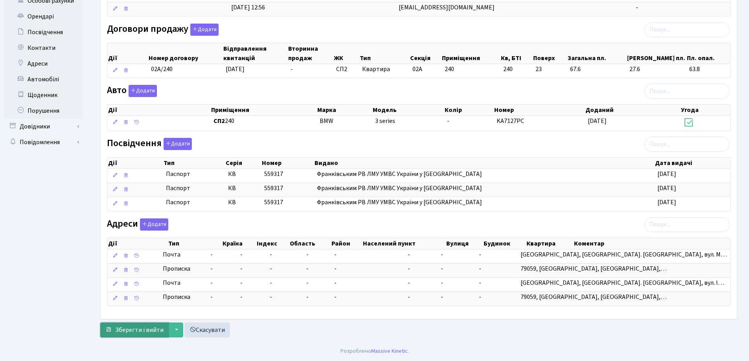
click at [135, 328] on span "Зберегти і вийти" at bounding box center [139, 330] width 48 height 9
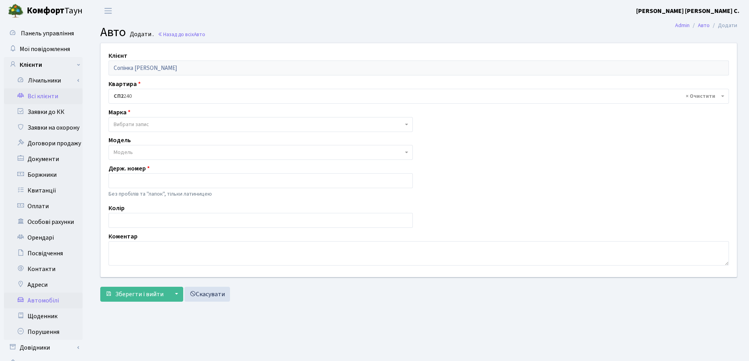
click at [46, 99] on link "Всі клієнти" at bounding box center [43, 96] width 79 height 16
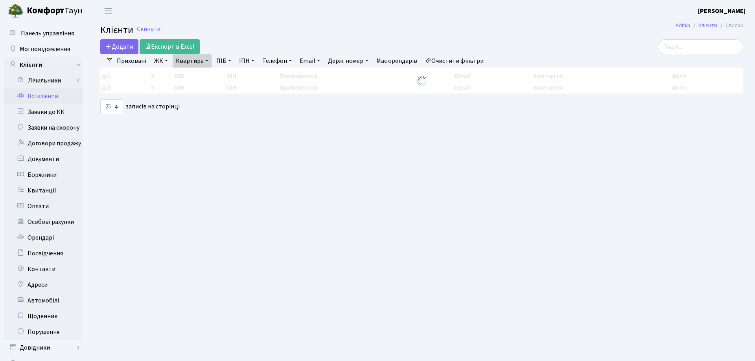
select select "25"
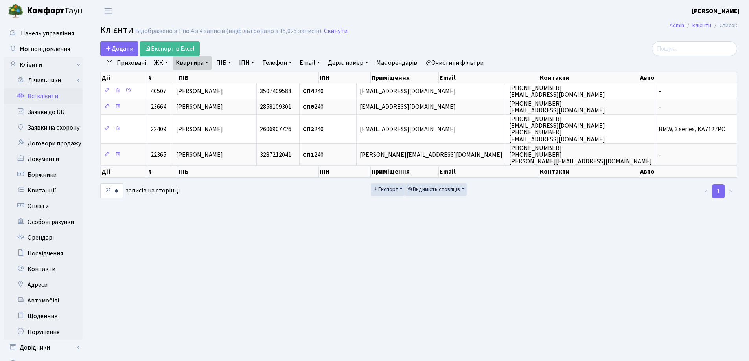
click at [208, 63] on link "Квартира" at bounding box center [192, 62] width 39 height 13
click at [227, 79] on icon at bounding box center [227, 78] width 6 height 6
